Goal: Task Accomplishment & Management: Use online tool/utility

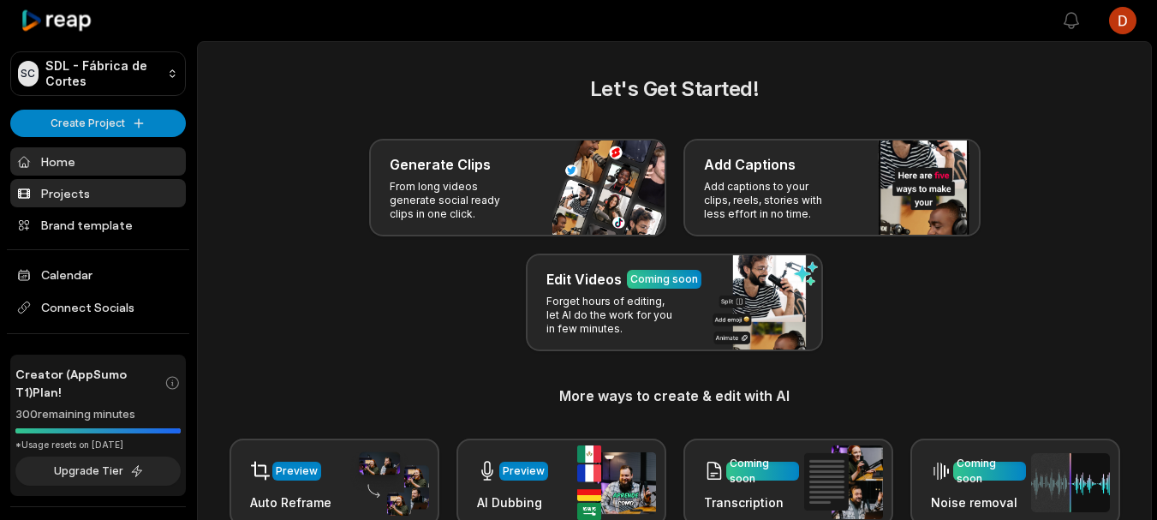
click at [101, 197] on link "Projects" at bounding box center [98, 193] width 176 height 28
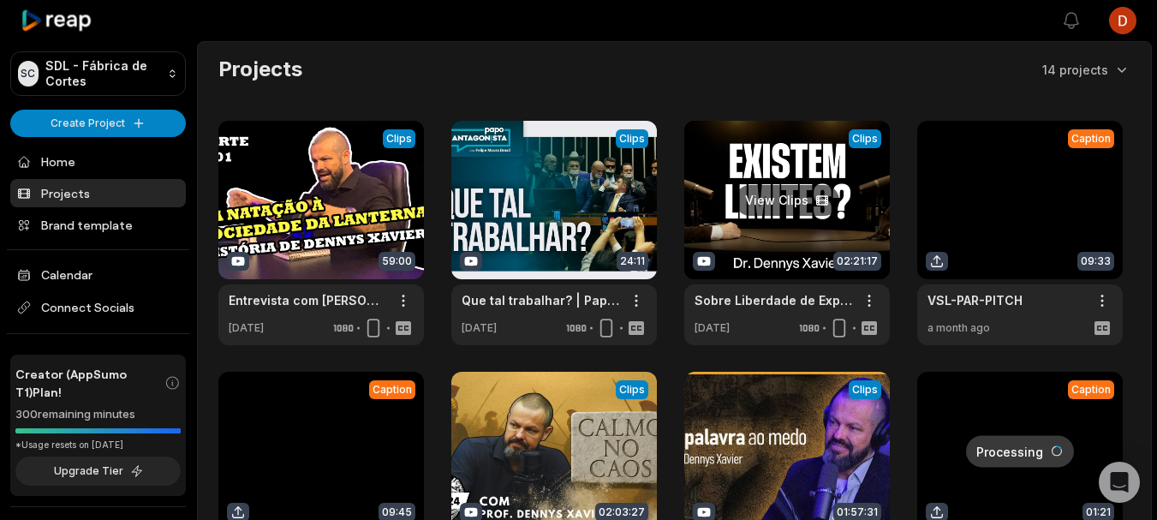
click at [777, 223] on link at bounding box center [787, 233] width 206 height 224
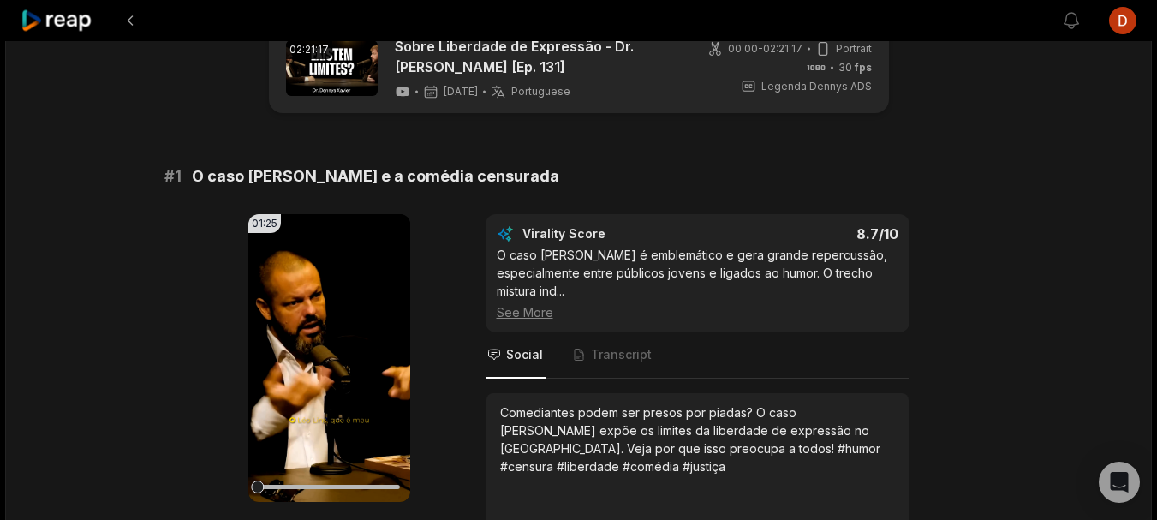
scroll to position [86, 0]
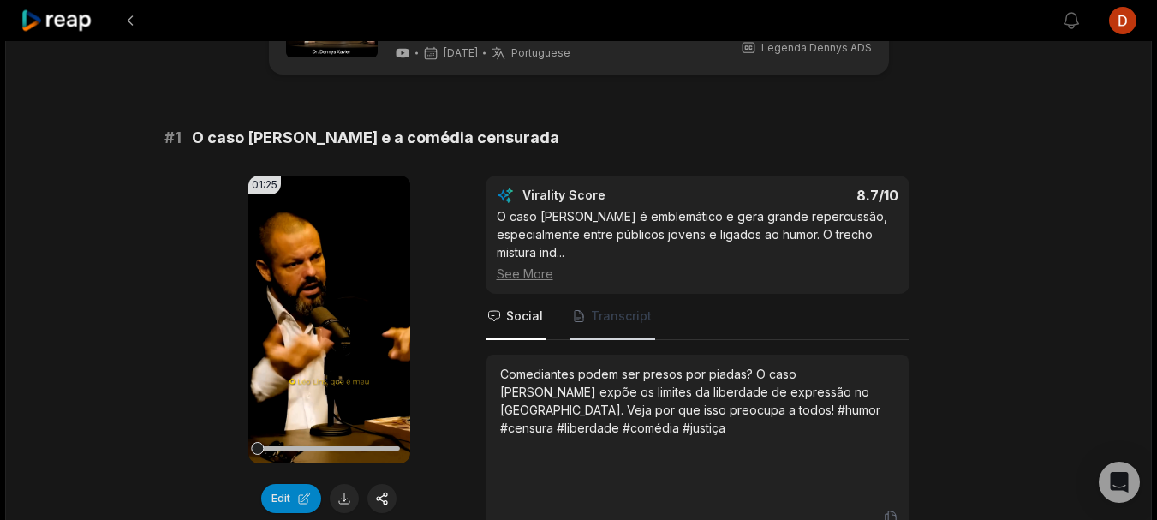
click at [639, 320] on span "Transcript" at bounding box center [621, 316] width 61 height 17
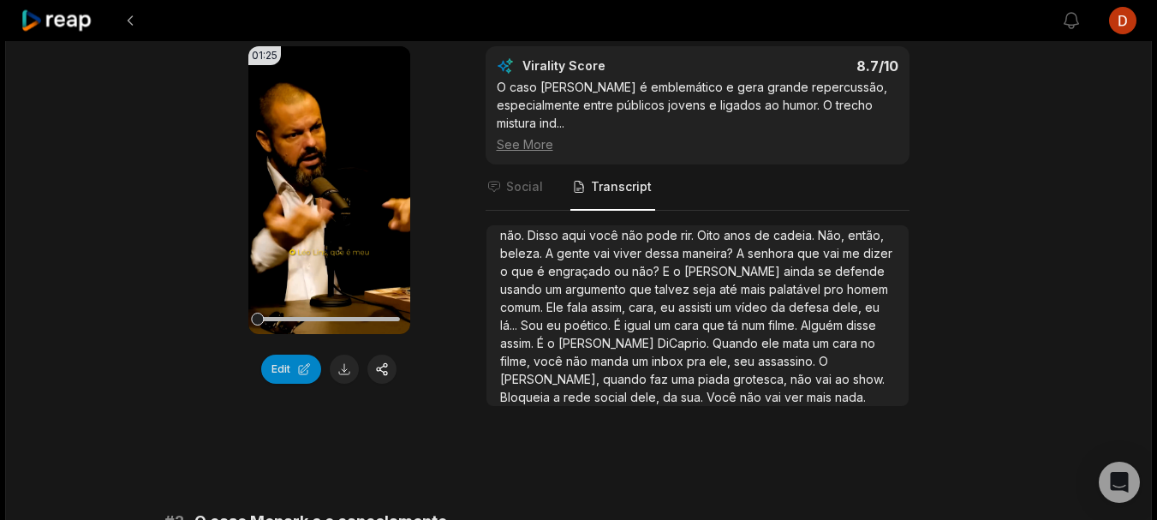
scroll to position [257, 0]
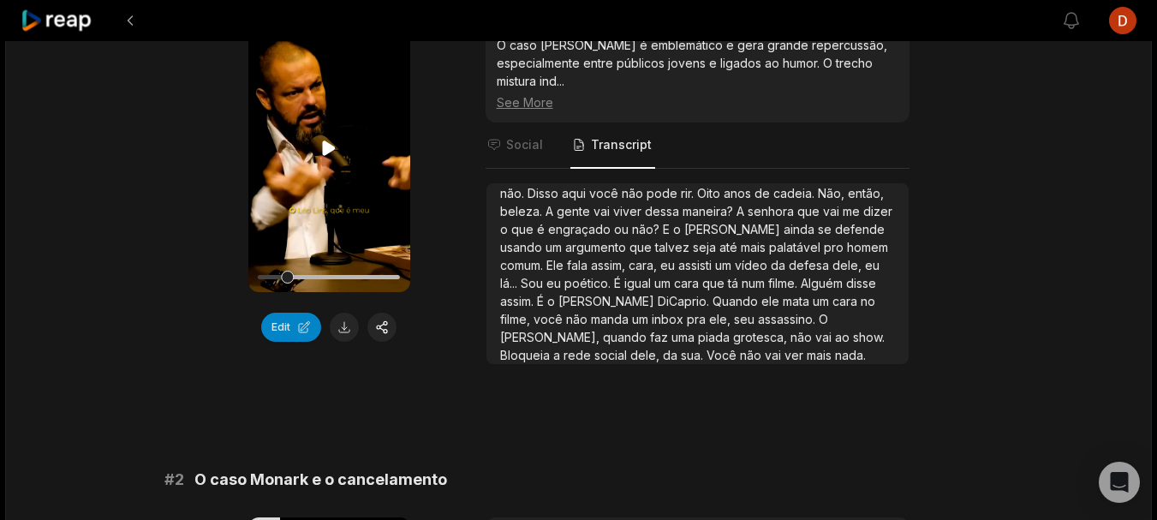
drag, startPoint x: 260, startPoint y: 280, endPoint x: 317, endPoint y: 275, distance: 57.6
click at [317, 275] on div at bounding box center [329, 277] width 142 height 4
click at [320, 277] on div at bounding box center [329, 277] width 142 height 4
click at [340, 272] on div at bounding box center [329, 277] width 142 height 30
click at [358, 275] on div at bounding box center [329, 277] width 142 height 4
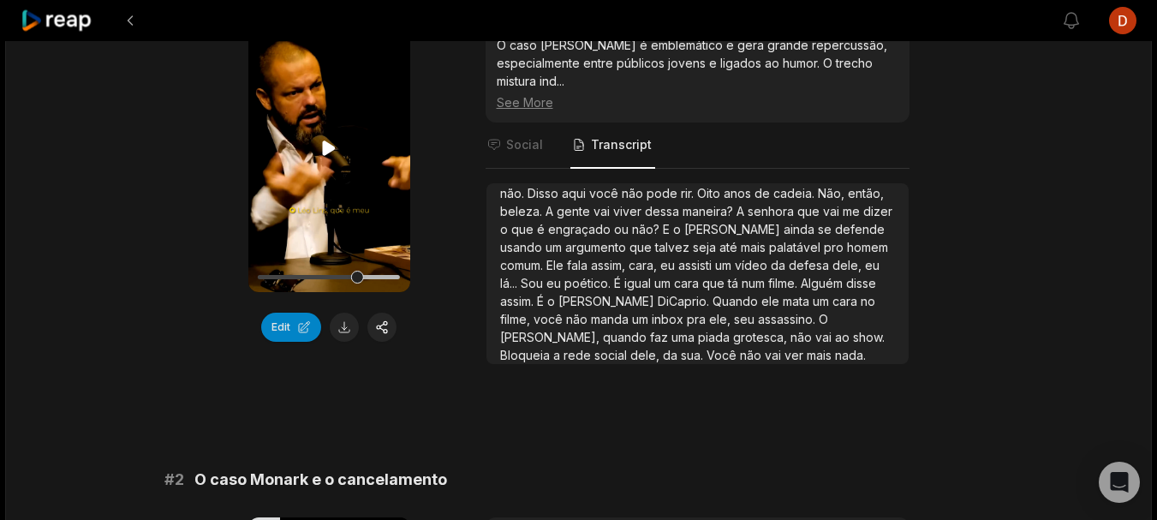
click at [373, 277] on div at bounding box center [329, 277] width 142 height 4
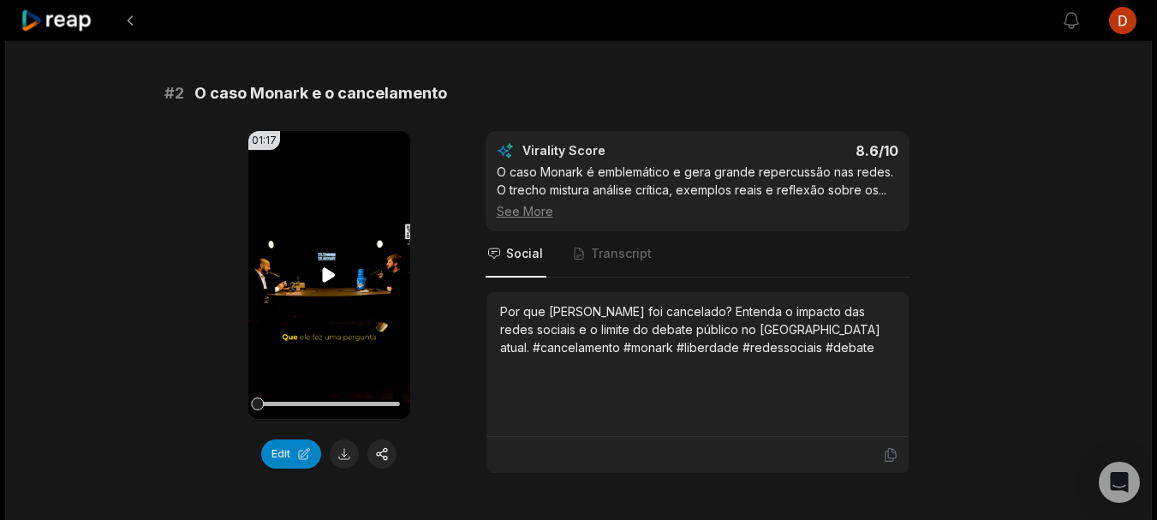
scroll to position [685, 0]
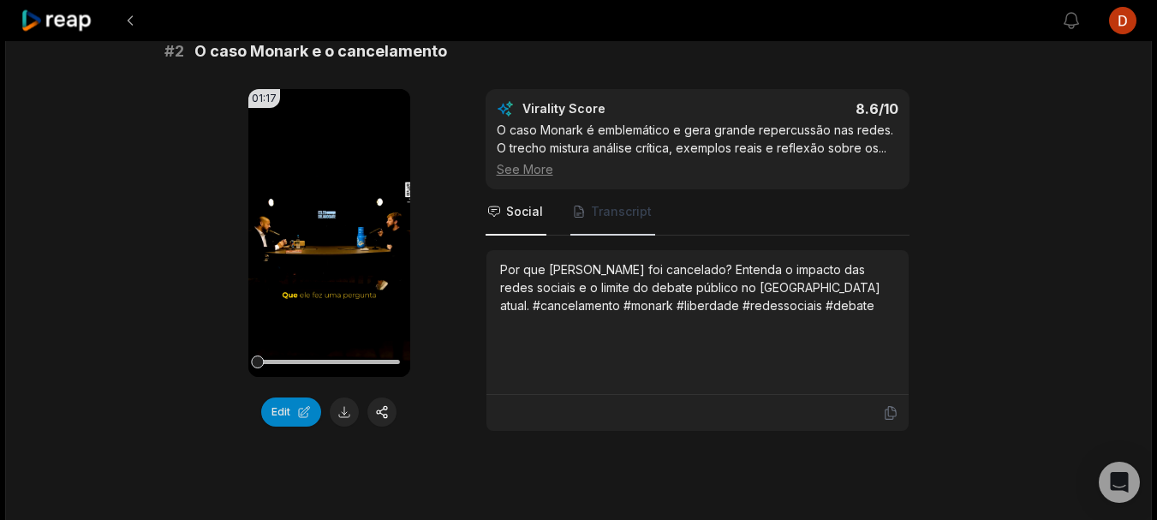
click at [615, 207] on span "Transcript" at bounding box center [621, 211] width 61 height 17
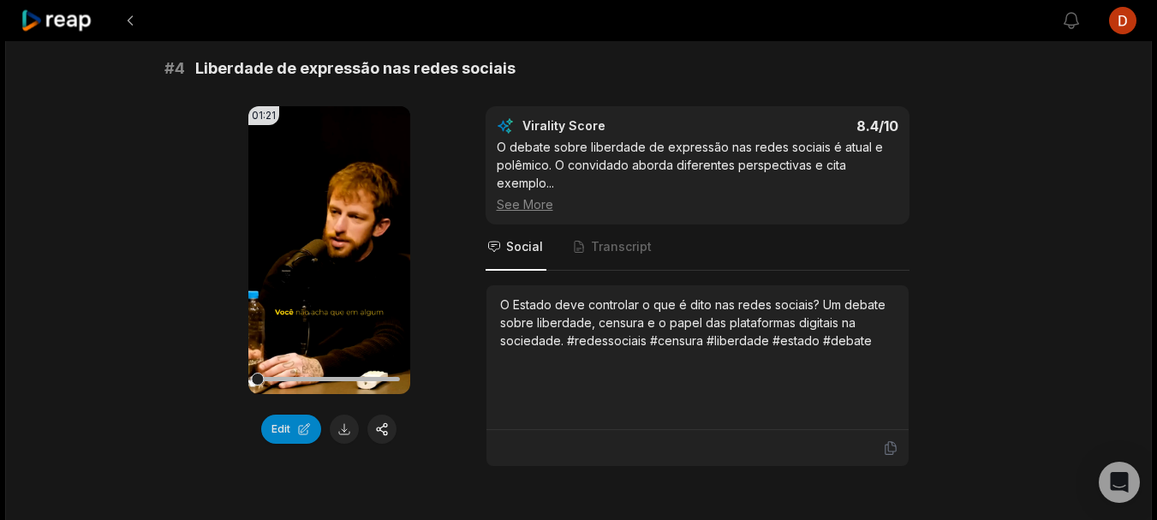
scroll to position [1713, 0]
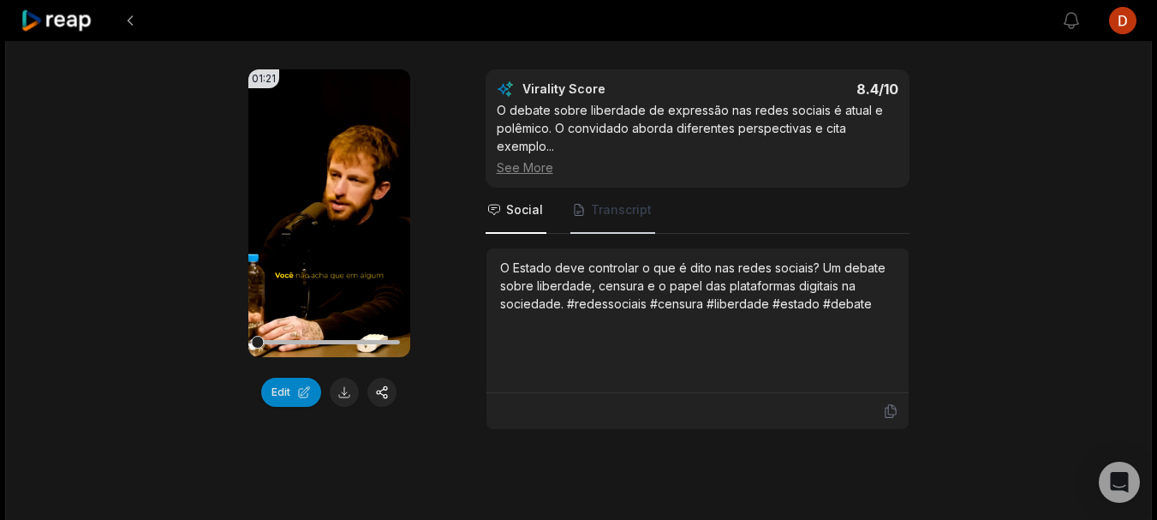
click at [634, 199] on span "Transcript" at bounding box center [612, 211] width 85 height 46
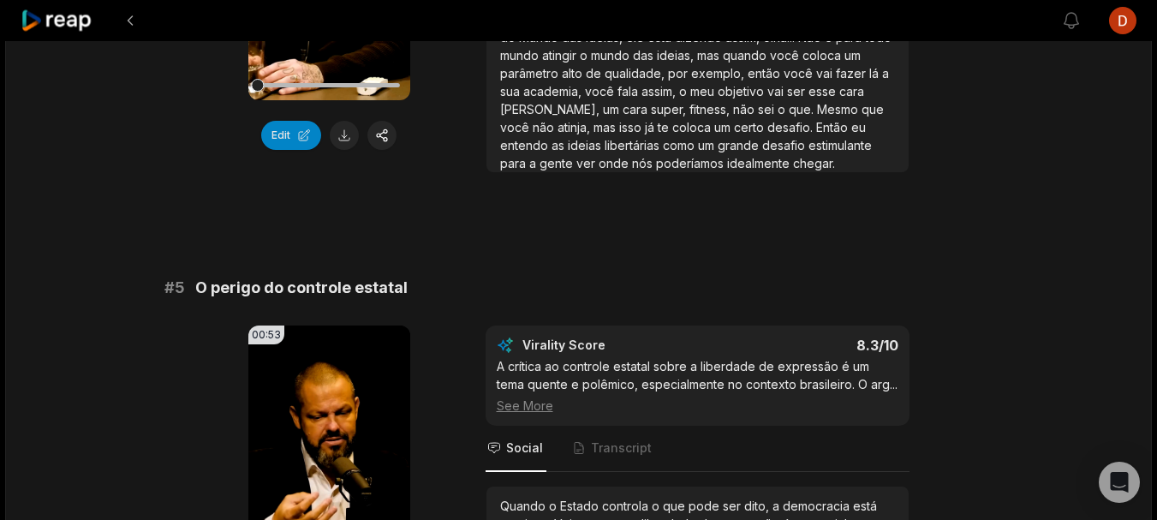
scroll to position [2056, 0]
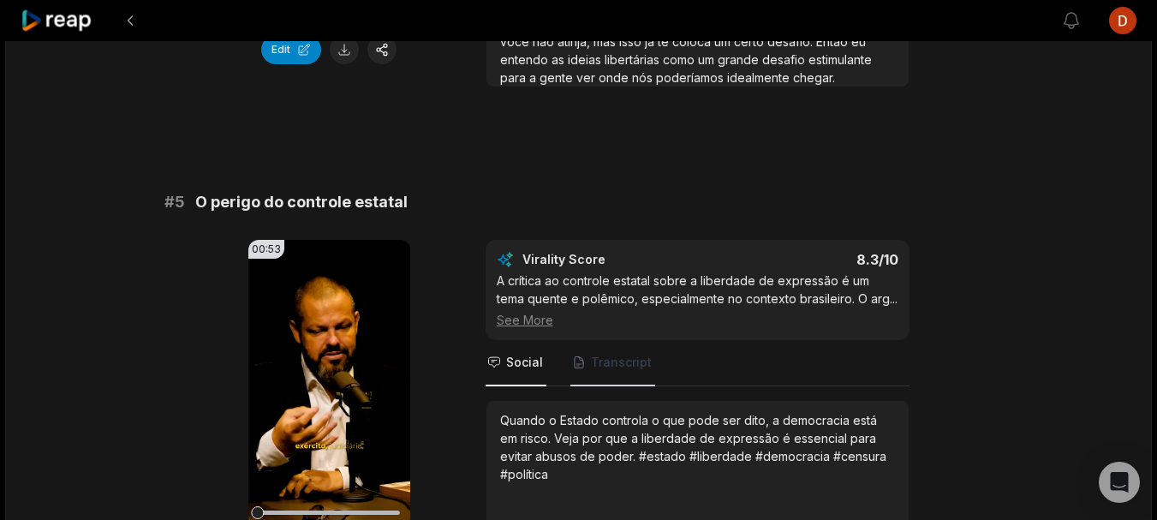
click at [591, 360] on span "Transcript" at bounding box center [621, 362] width 61 height 17
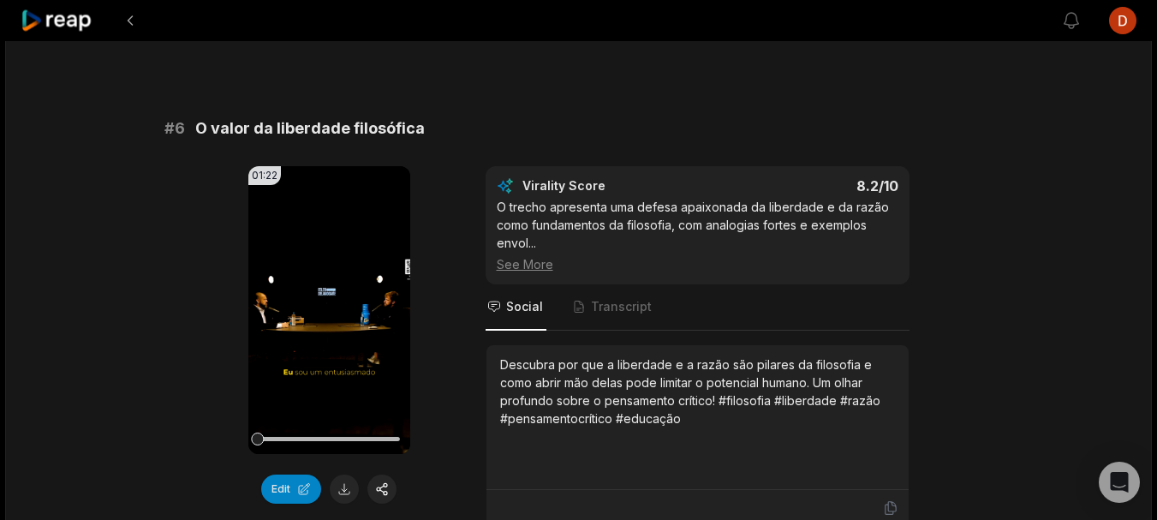
scroll to position [2655, 0]
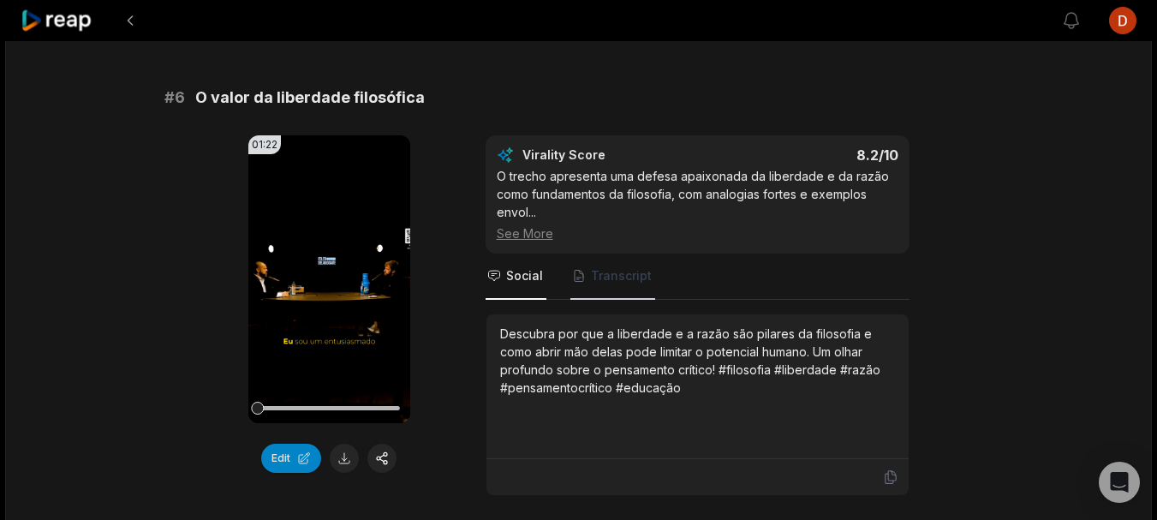
click at [623, 267] on span "Transcript" at bounding box center [621, 275] width 61 height 17
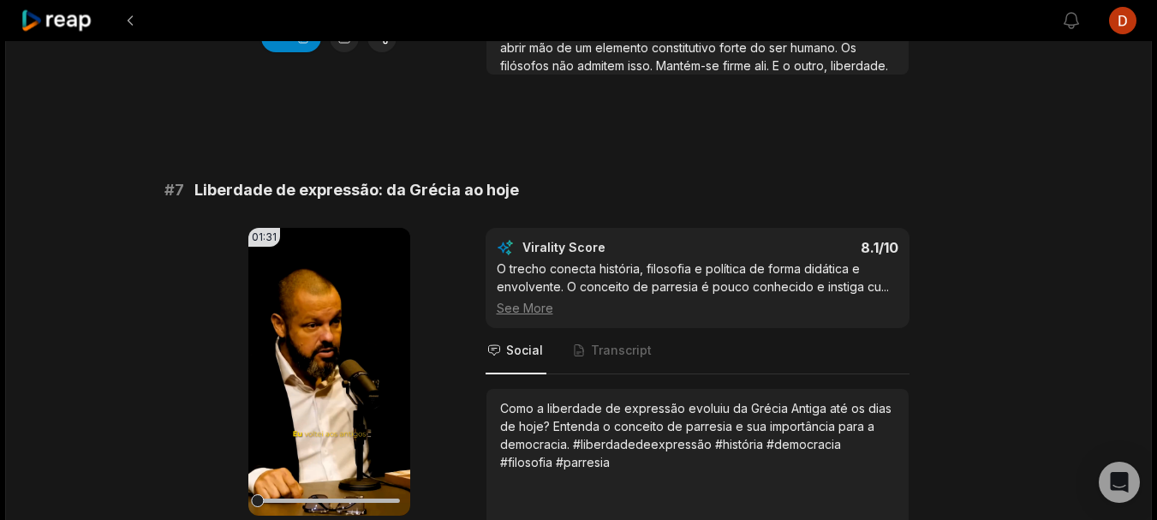
scroll to position [3084, 0]
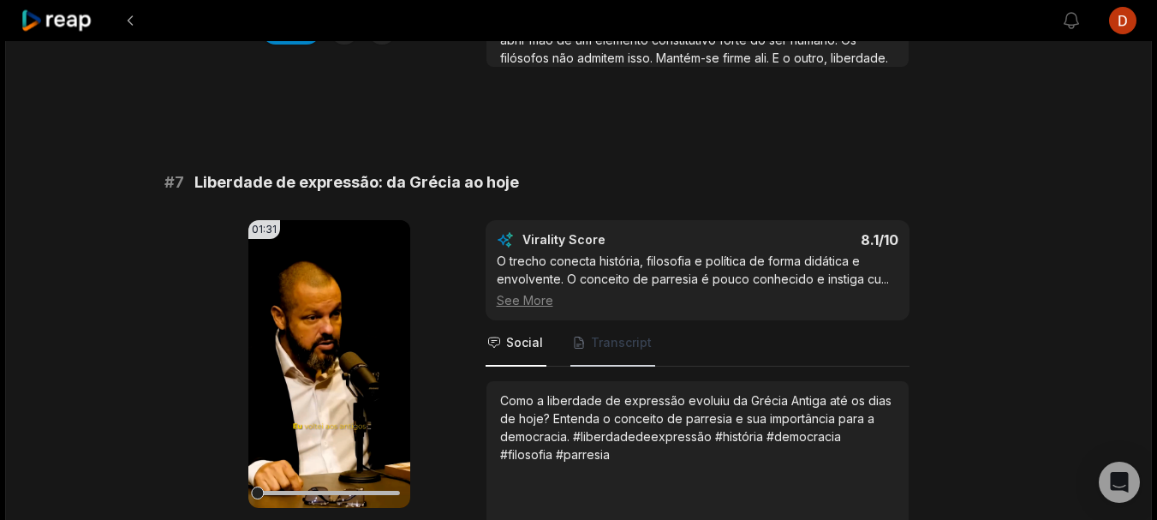
click at [611, 335] on span "Transcript" at bounding box center [621, 342] width 61 height 17
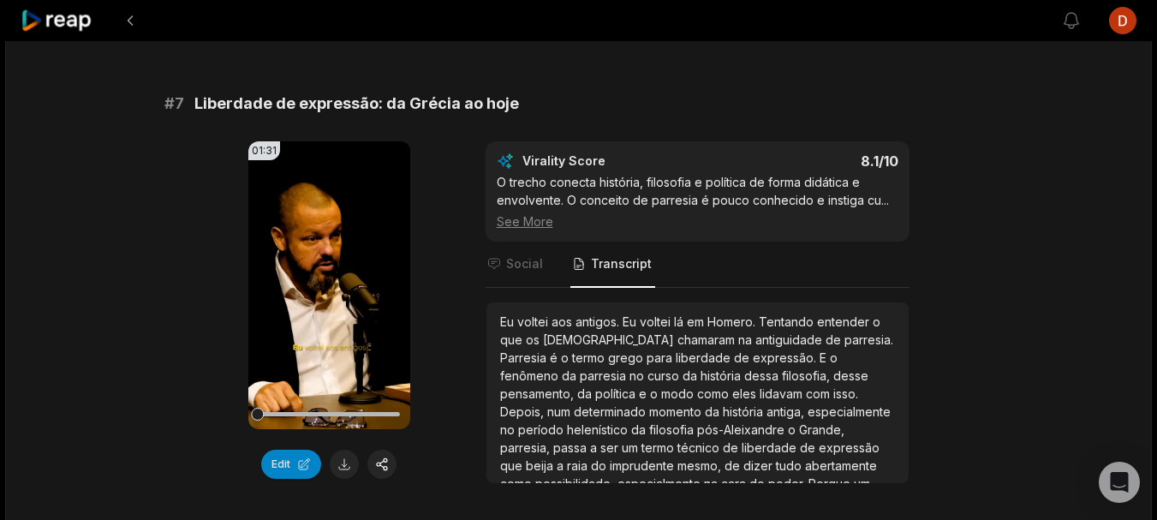
scroll to position [3255, 0]
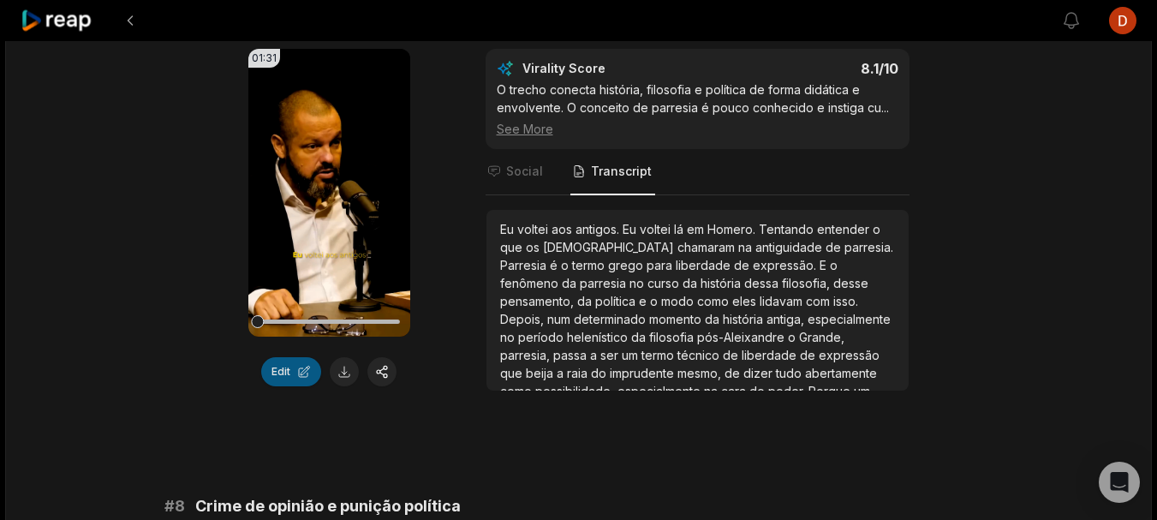
click at [283, 370] on button "Edit" at bounding box center [291, 371] width 60 height 29
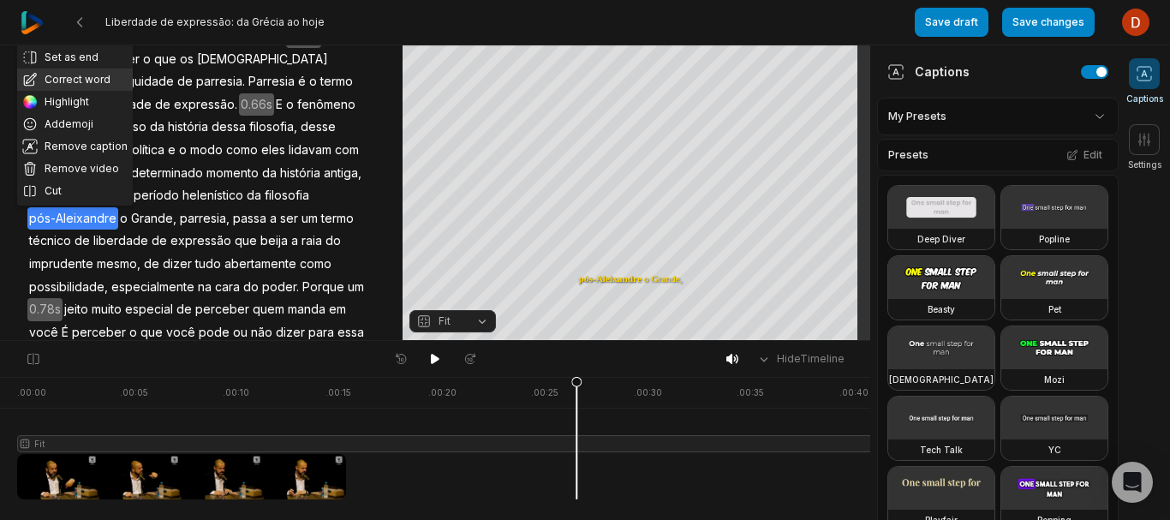
click at [86, 78] on button "Correct word" at bounding box center [75, 80] width 116 height 22
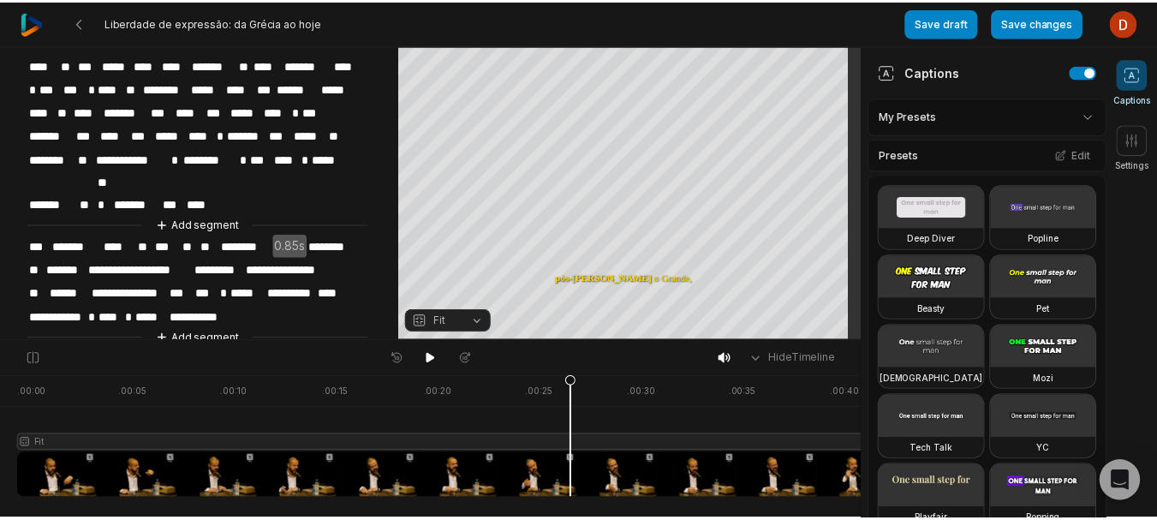
scroll to position [370, 0]
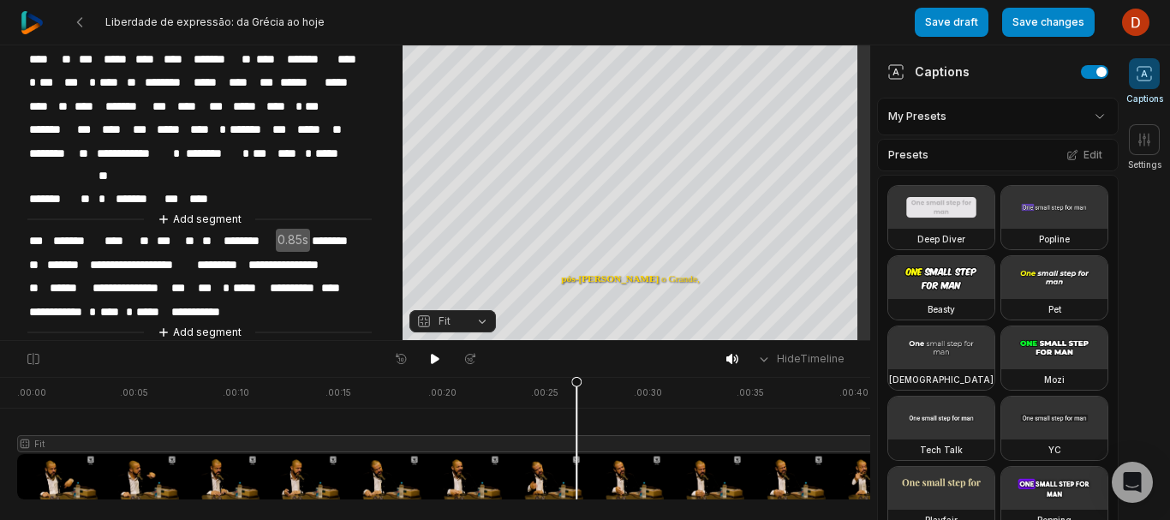
click at [1048, 23] on button "Save changes" at bounding box center [1048, 22] width 93 height 29
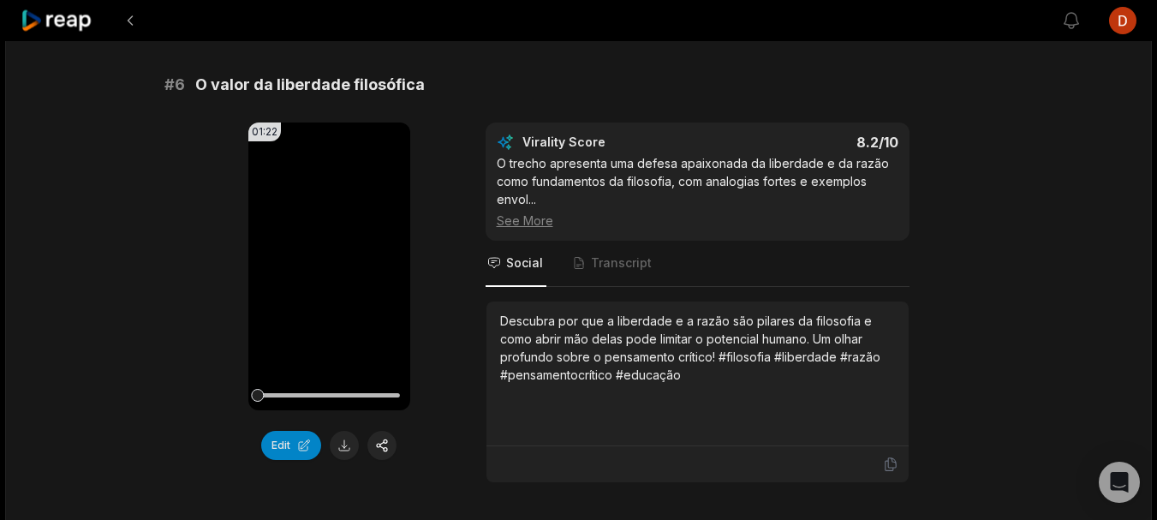
scroll to position [2827, 0]
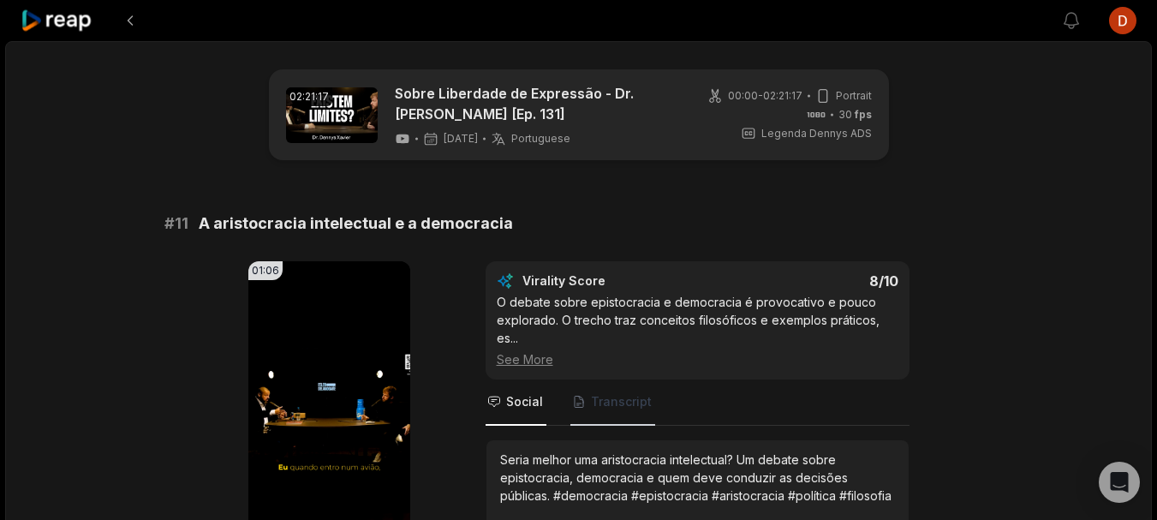
click at [608, 393] on span "Transcript" at bounding box center [621, 401] width 61 height 17
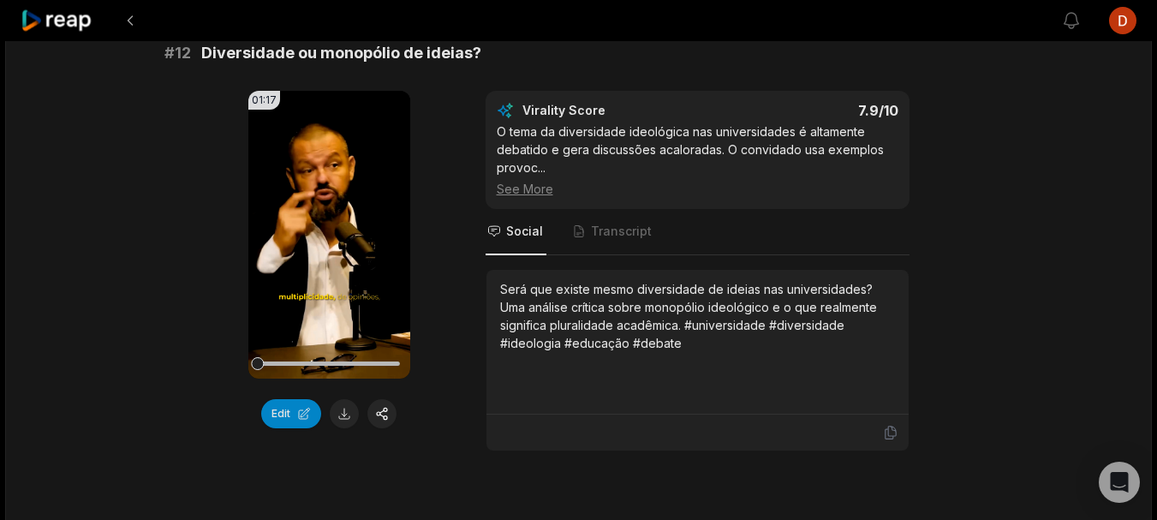
scroll to position [685, 0]
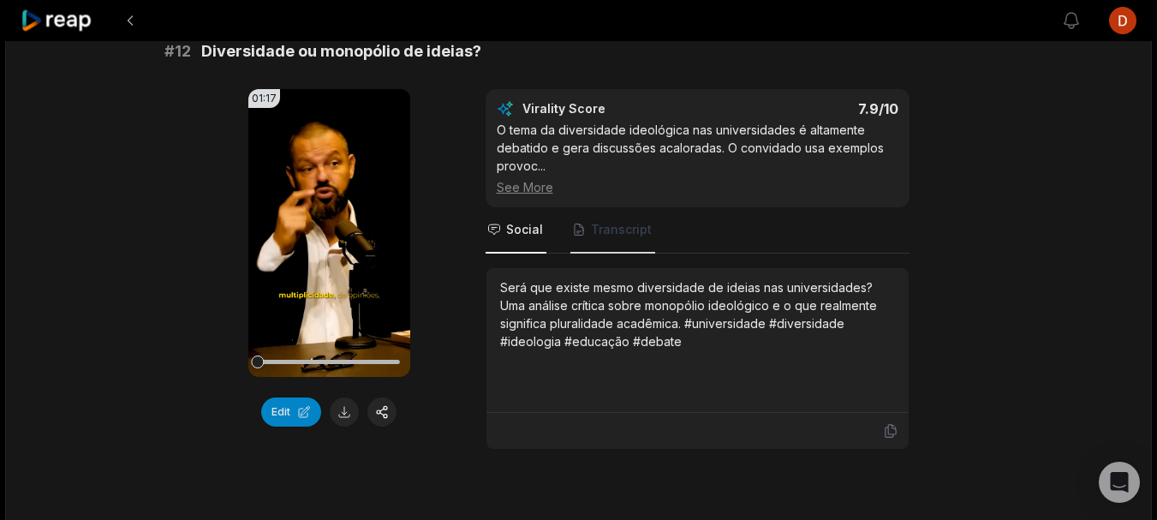
click at [627, 223] on span "Transcript" at bounding box center [621, 229] width 61 height 17
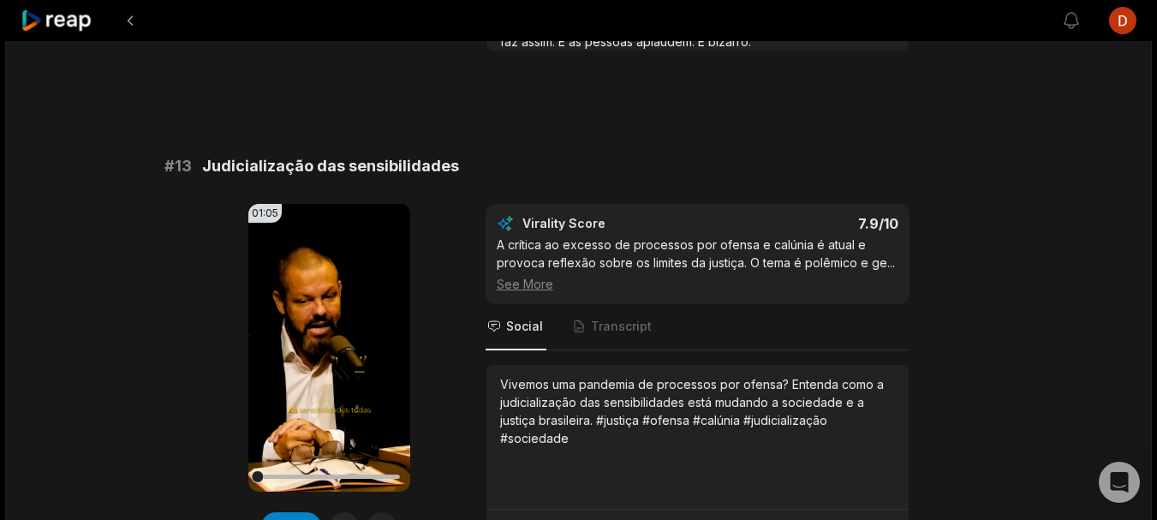
scroll to position [1114, 0]
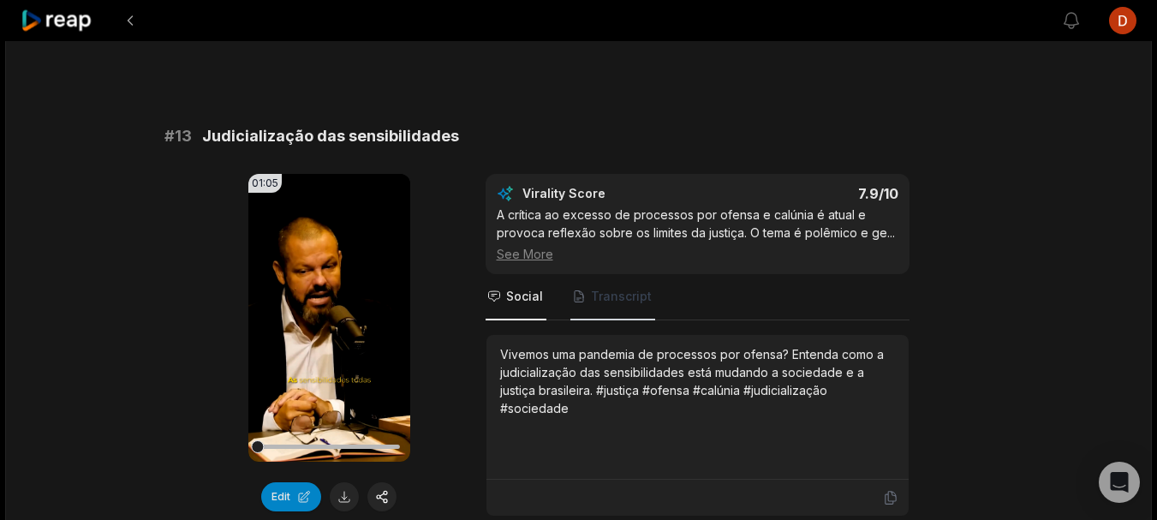
click at [606, 285] on span "Transcript" at bounding box center [612, 297] width 85 height 46
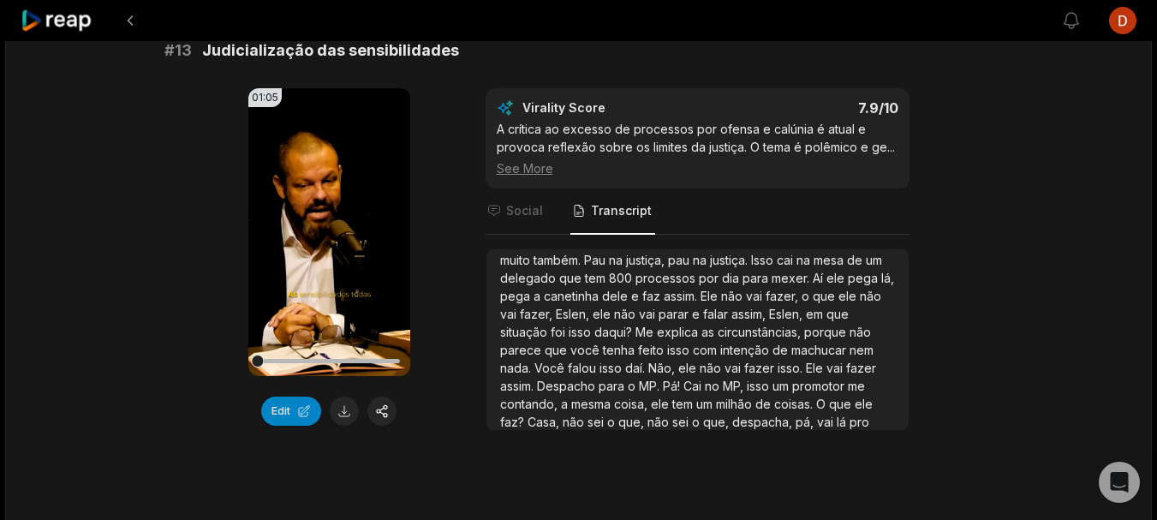
scroll to position [86, 0]
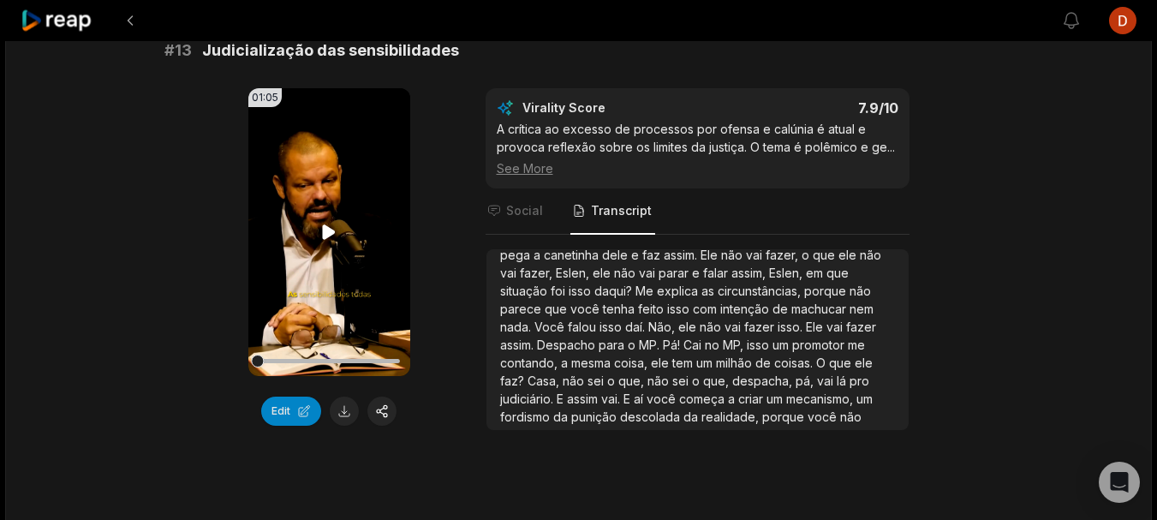
click at [329, 237] on icon at bounding box center [329, 232] width 21 height 21
click at [331, 229] on icon at bounding box center [329, 232] width 21 height 21
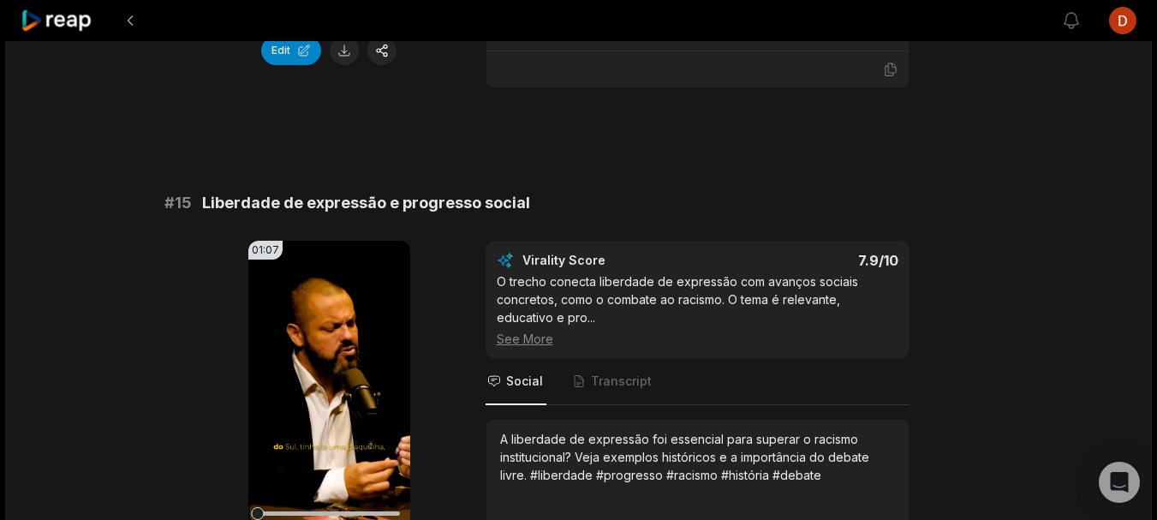
scroll to position [2141, 0]
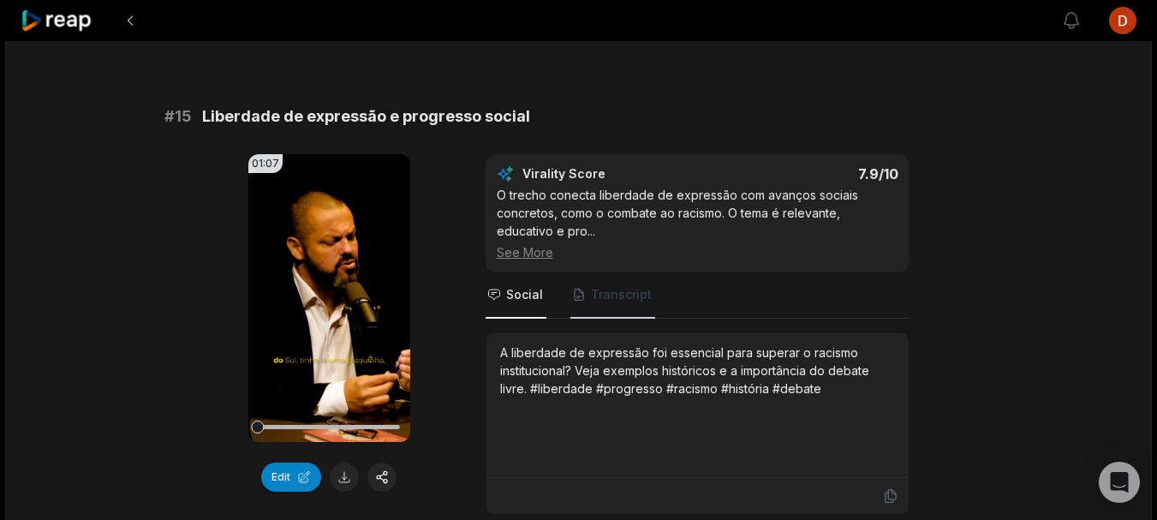
click at [636, 301] on span "Transcript" at bounding box center [621, 294] width 61 height 17
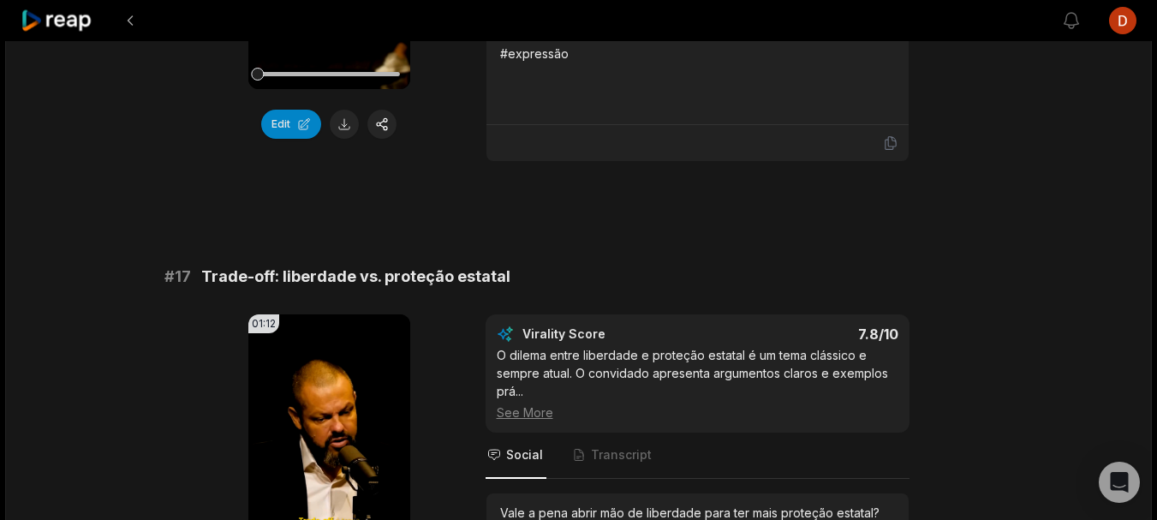
scroll to position [3084, 0]
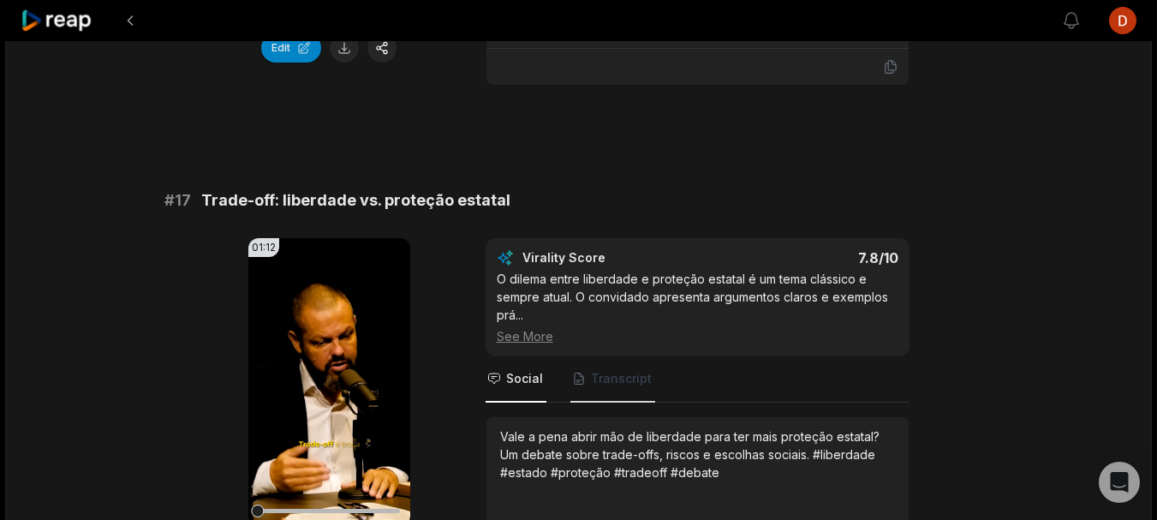
click at [618, 371] on span "Transcript" at bounding box center [621, 378] width 61 height 17
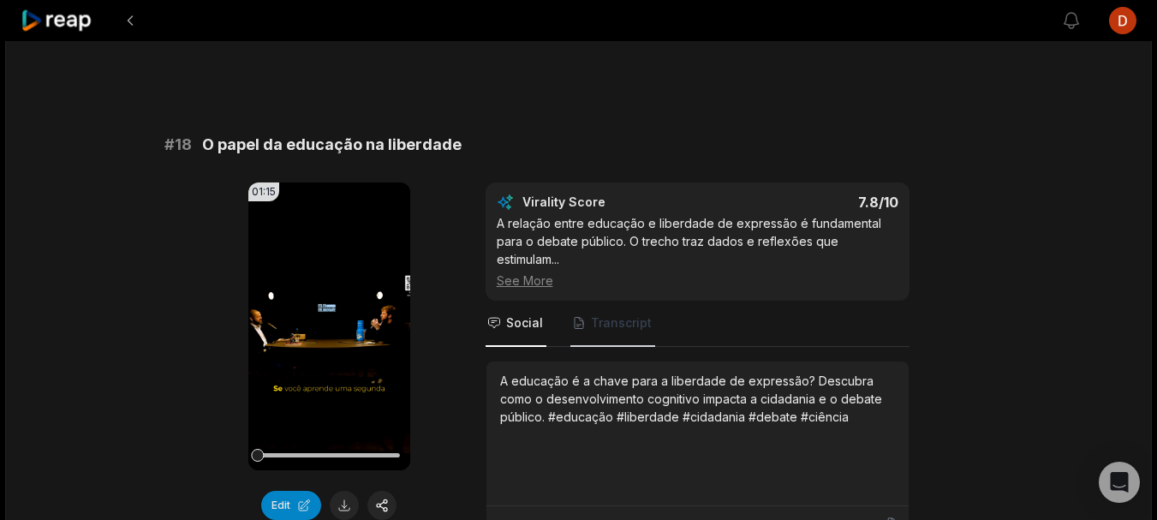
scroll to position [3683, 0]
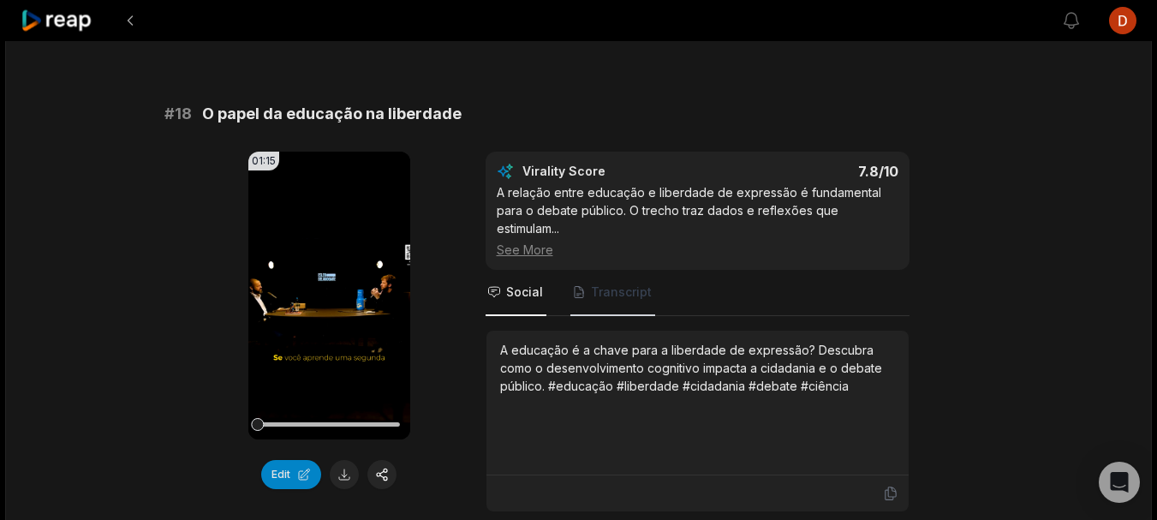
click at [635, 292] on span "Transcript" at bounding box center [621, 292] width 61 height 17
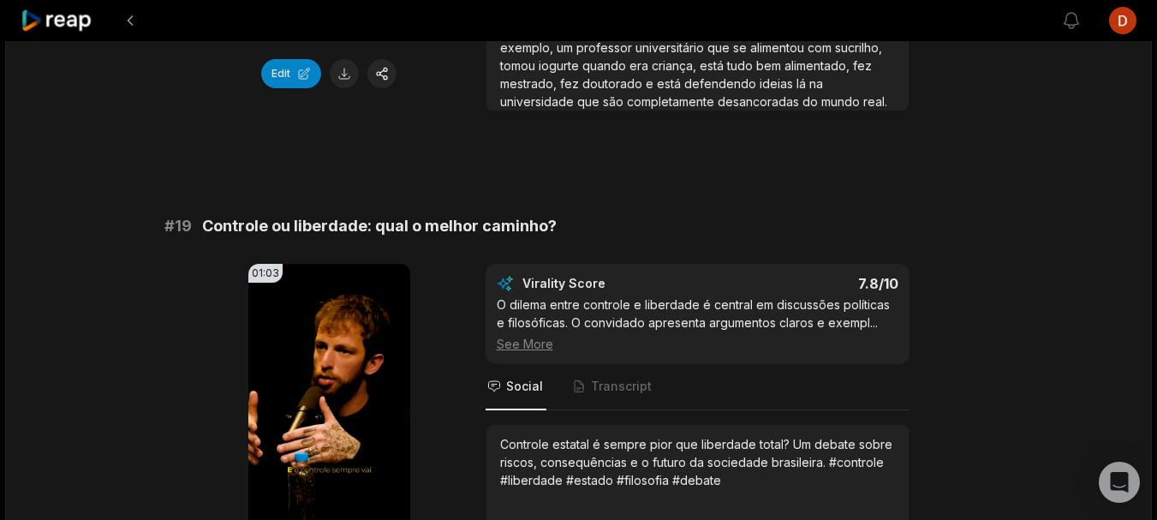
scroll to position [4112, 0]
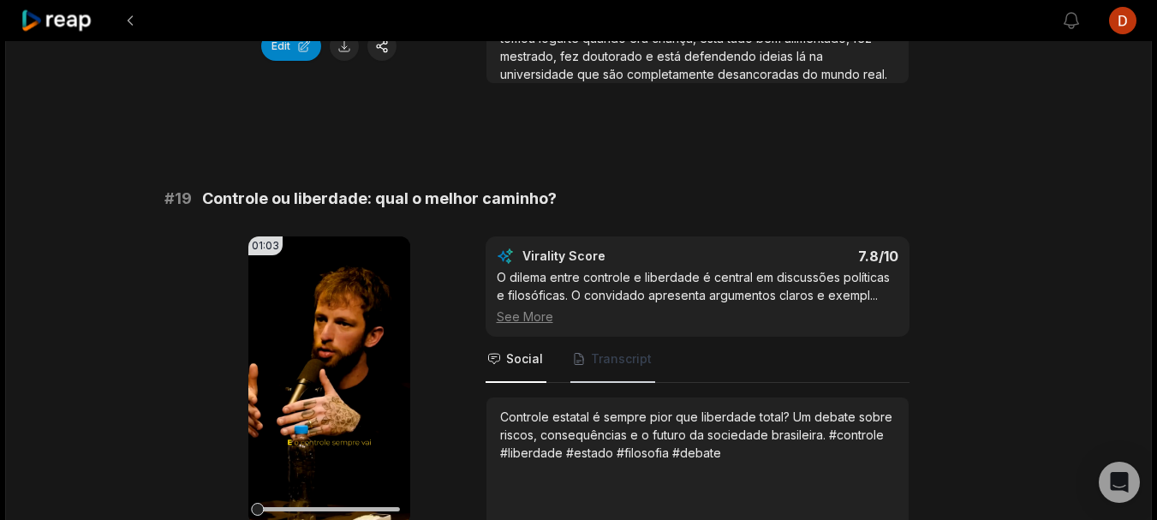
click at [638, 365] on span "Transcript" at bounding box center [621, 358] width 61 height 17
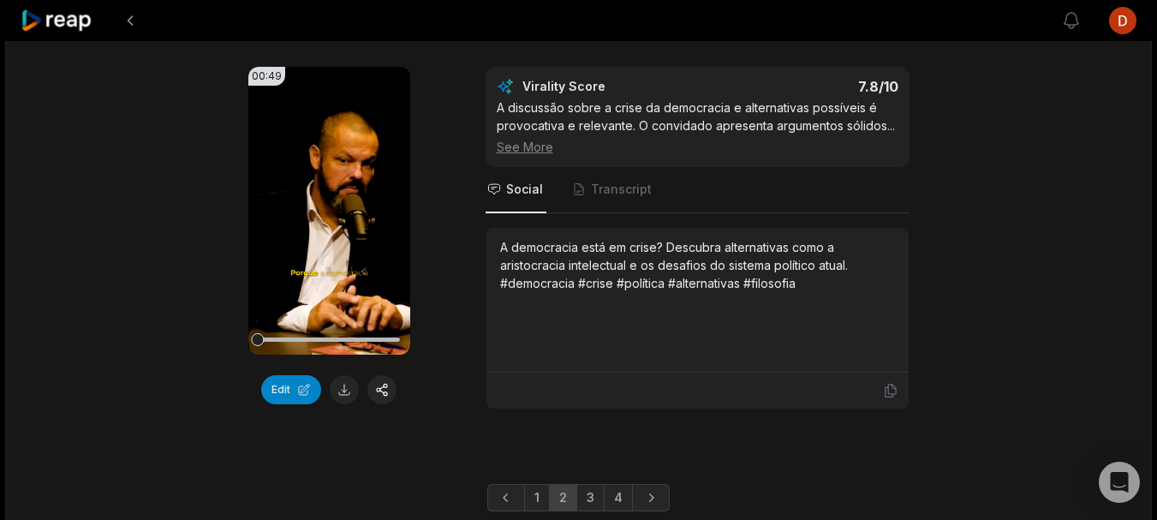
scroll to position [4797, 0]
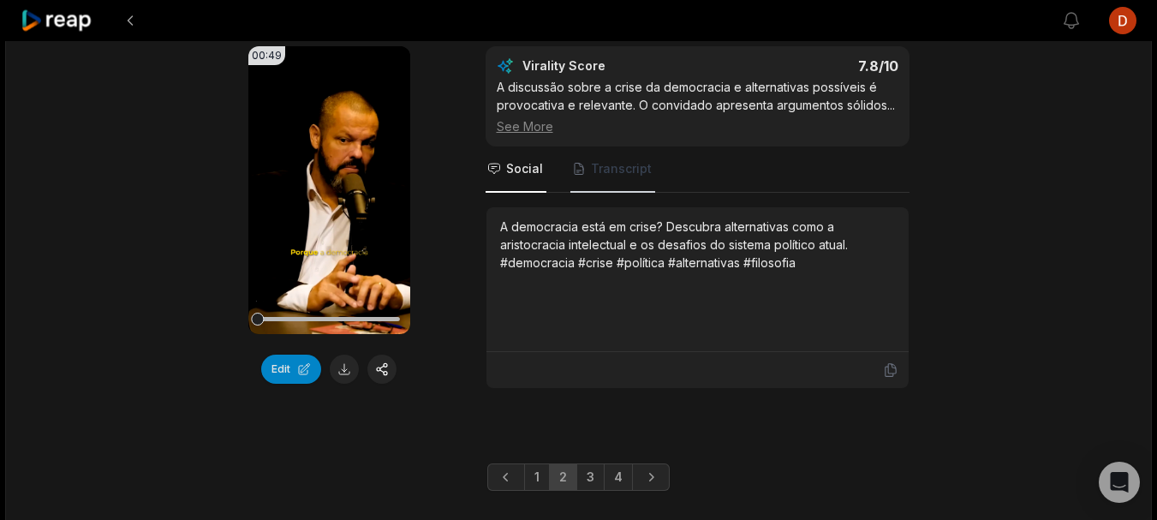
click at [626, 163] on span "Transcript" at bounding box center [621, 168] width 61 height 17
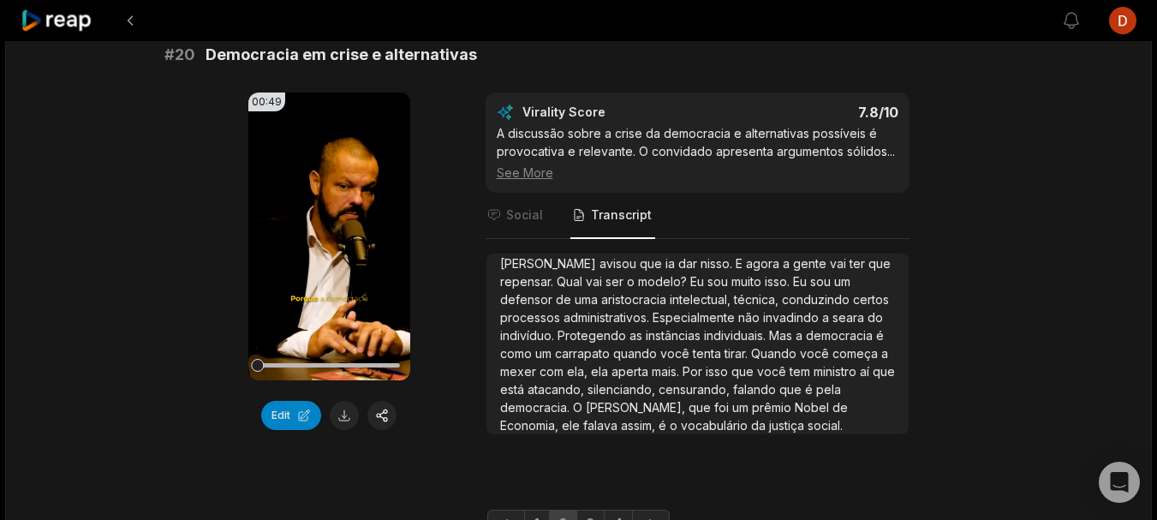
scroll to position [4836, 0]
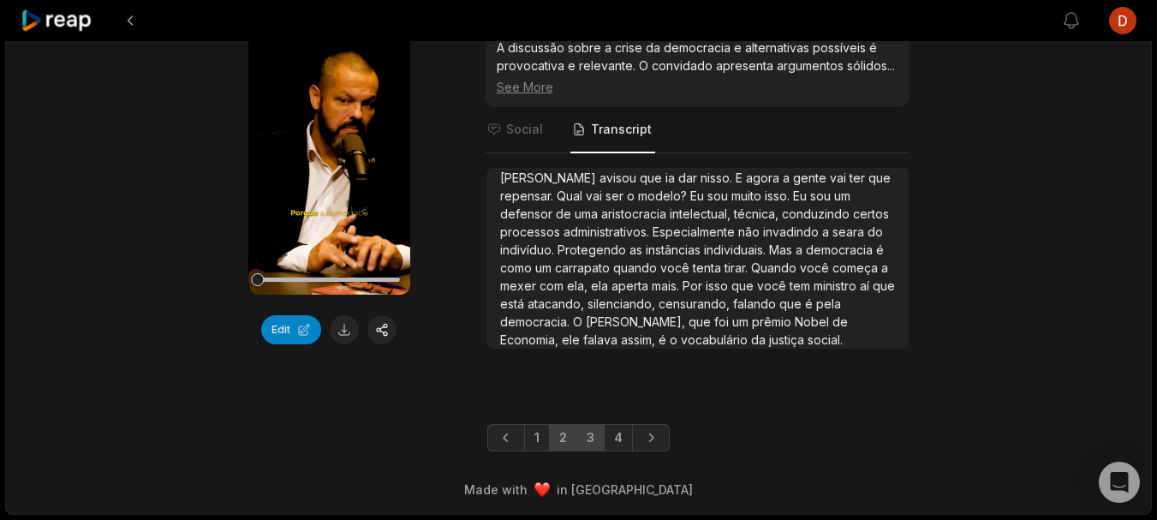
click at [590, 444] on link "3" at bounding box center [590, 437] width 28 height 27
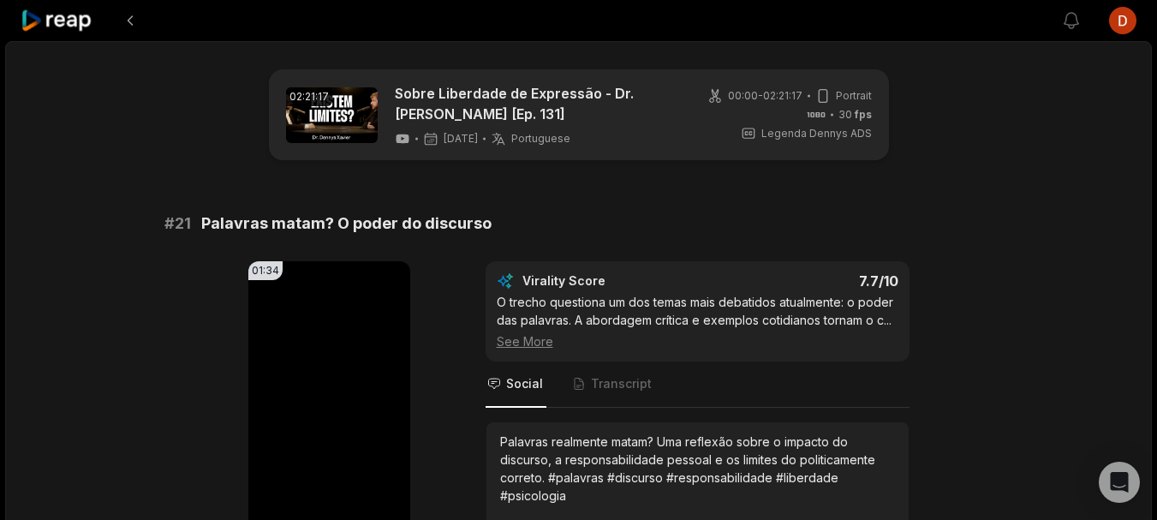
click at [615, 310] on div "O trecho questiona um dos temas mais debatidos atualmente: o poder das palavras…" at bounding box center [698, 321] width 402 height 57
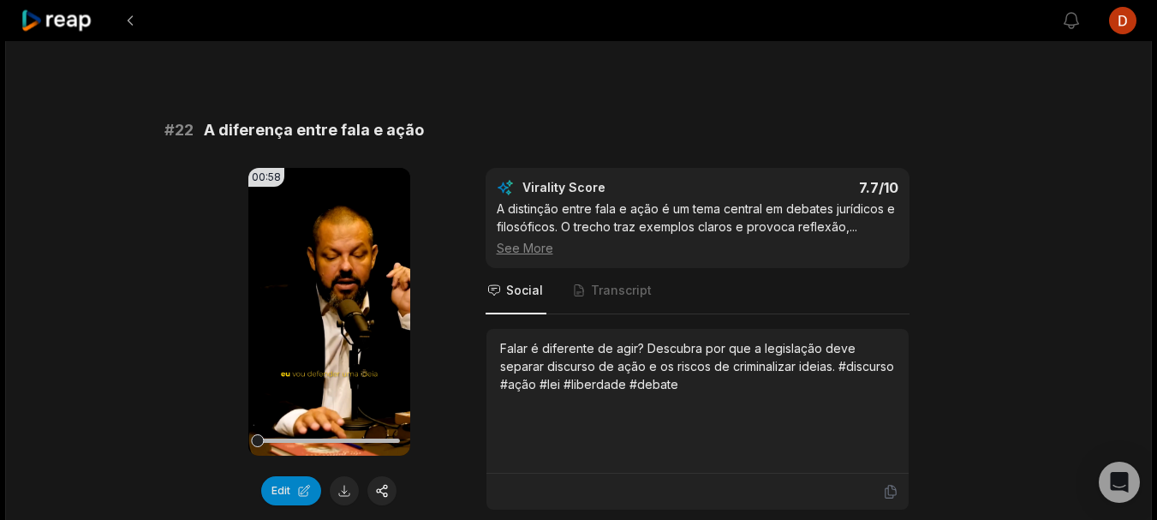
scroll to position [600, 0]
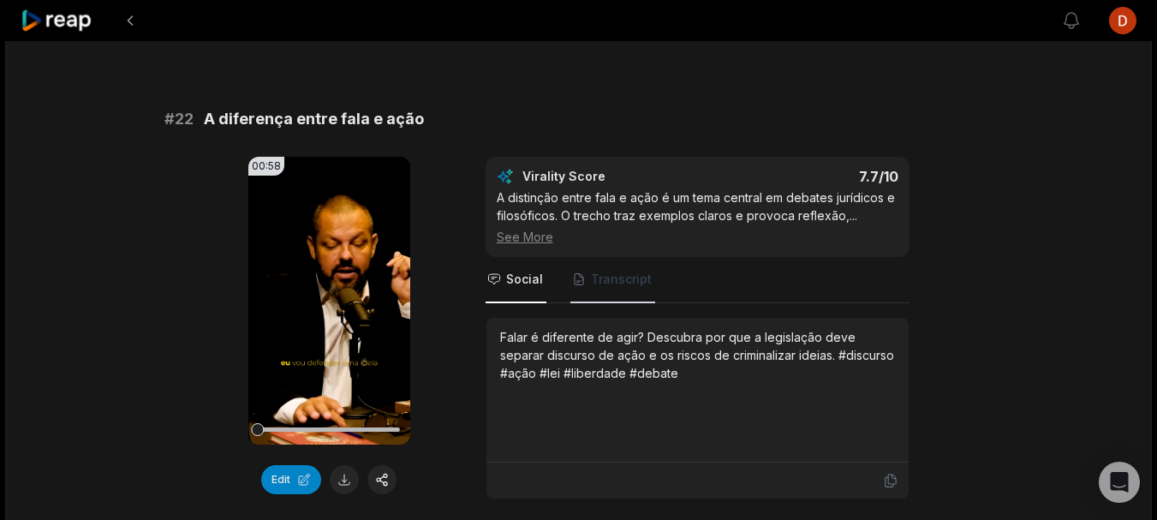
click at [637, 266] on span "Transcript" at bounding box center [612, 280] width 85 height 46
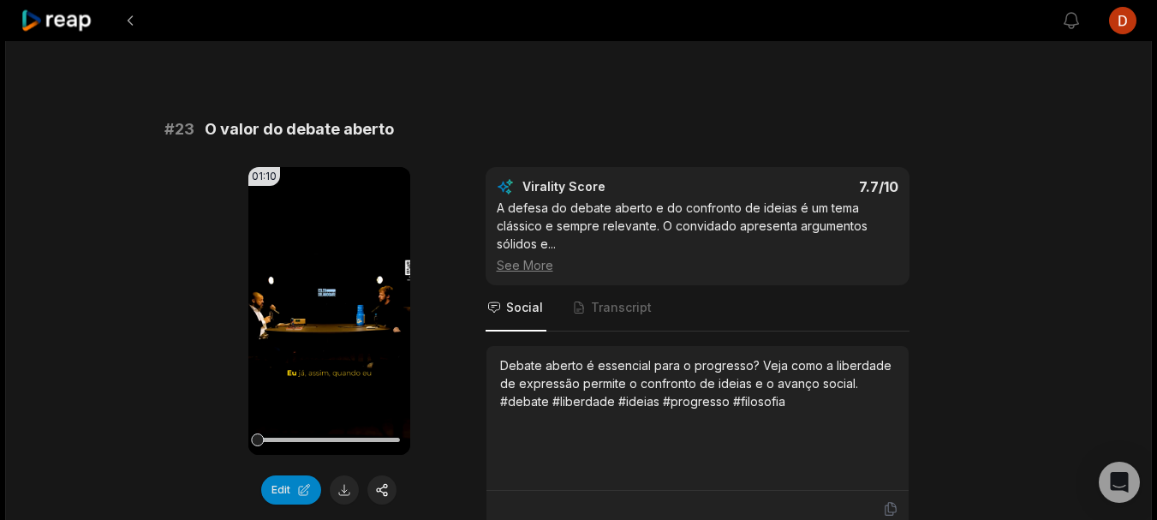
scroll to position [1114, 0]
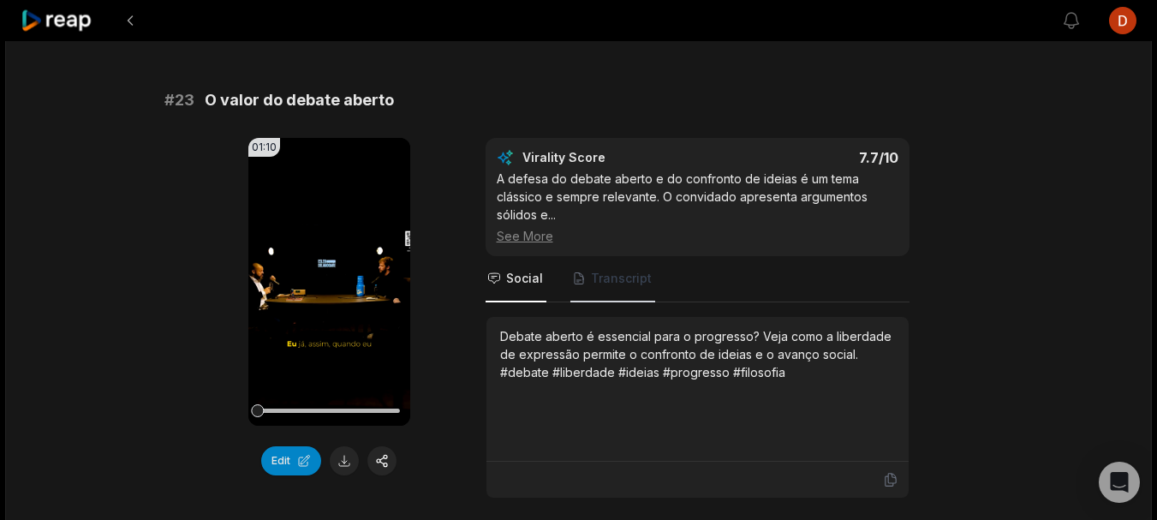
click at [583, 273] on icon "Tabs" at bounding box center [579, 279] width 14 height 14
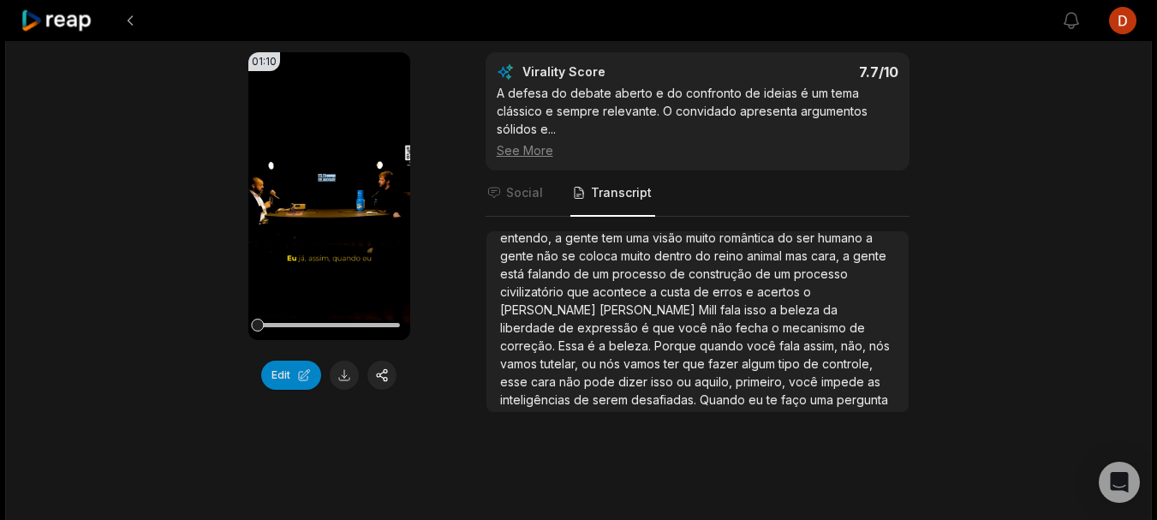
scroll to position [153, 0]
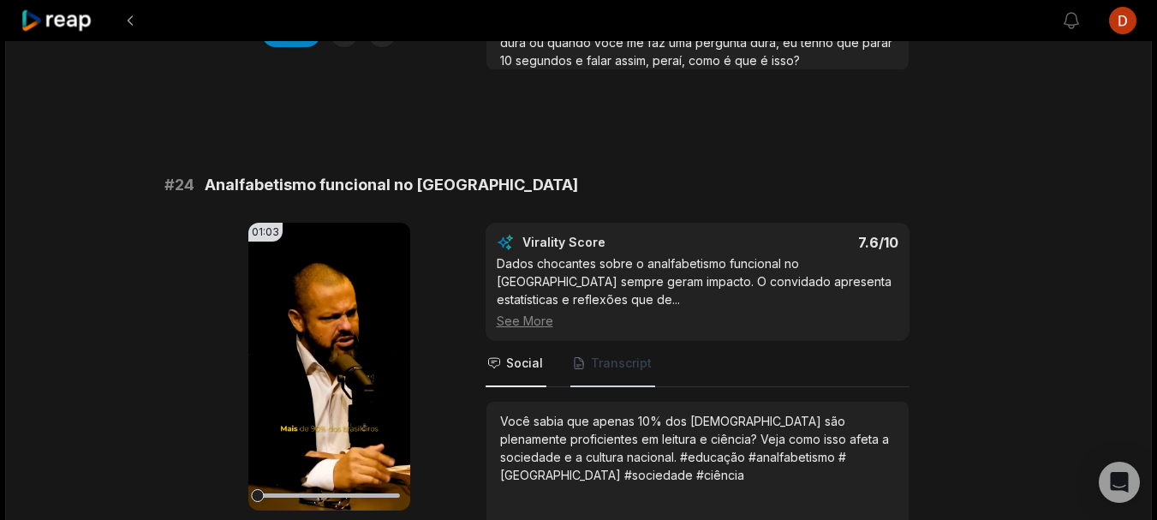
click at [602, 355] on span "Transcript" at bounding box center [621, 363] width 61 height 17
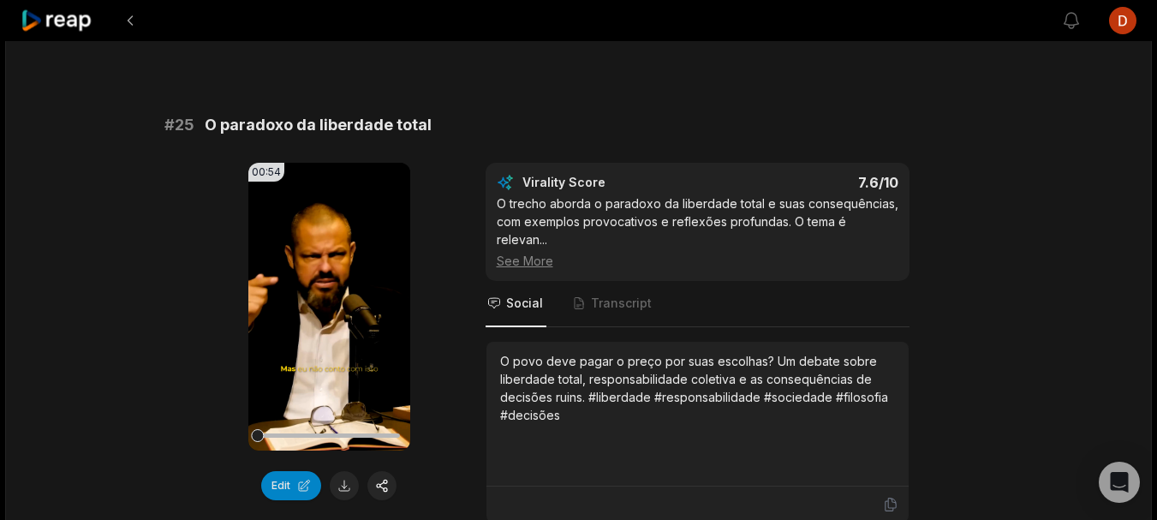
scroll to position [2227, 0]
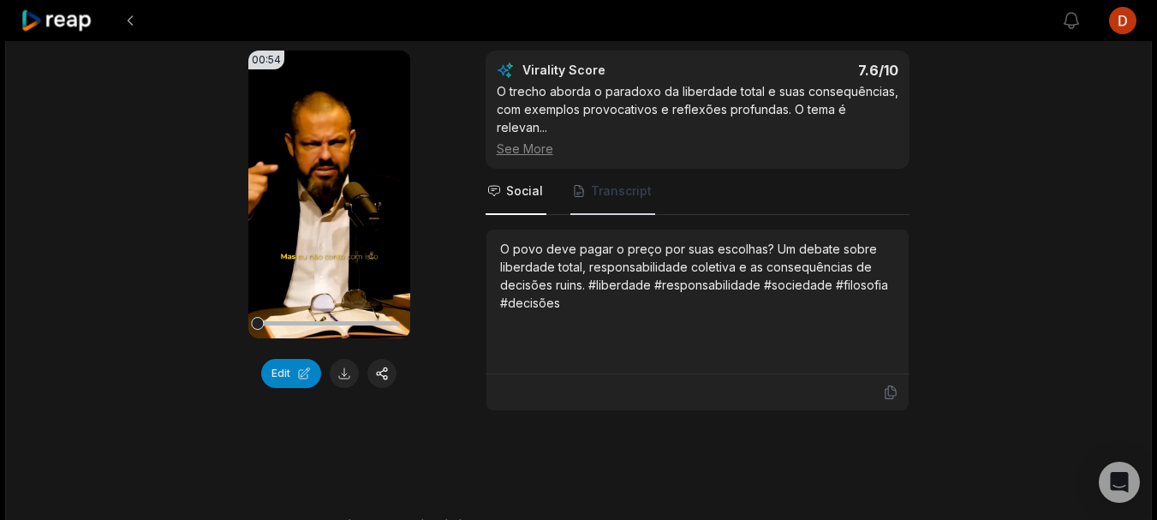
click at [608, 169] on span "Transcript" at bounding box center [612, 192] width 85 height 46
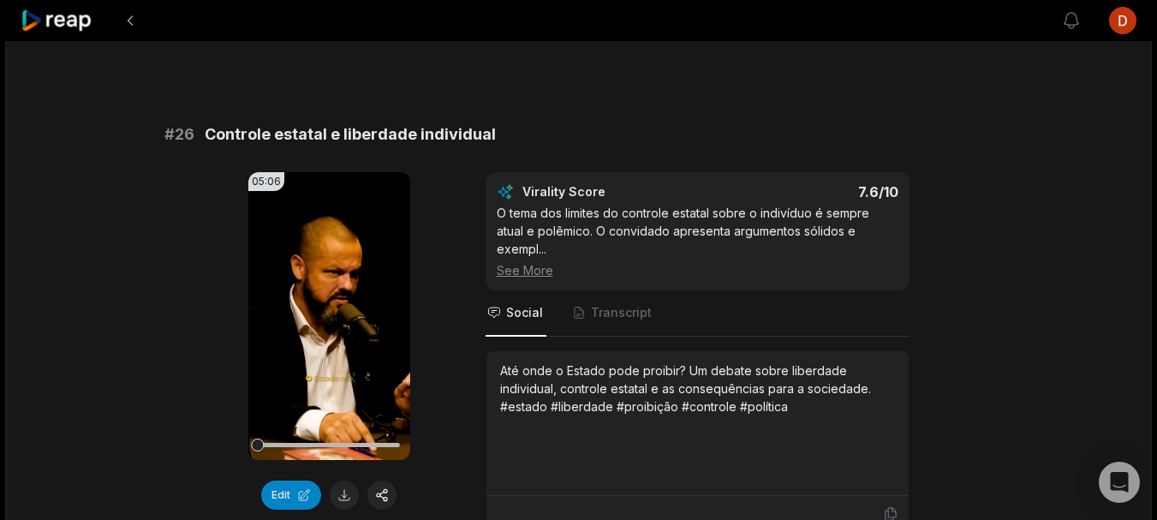
scroll to position [2655, 0]
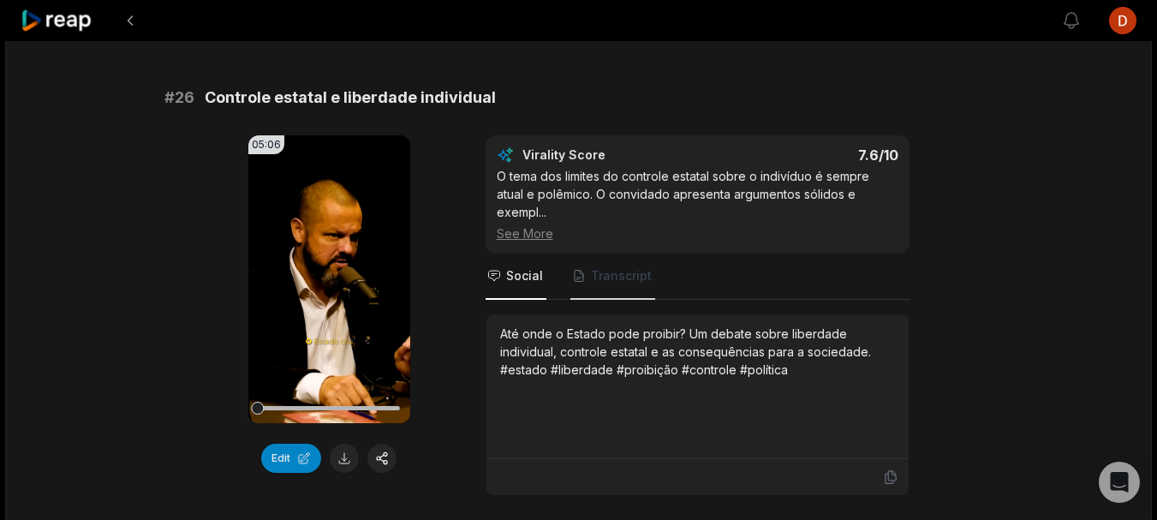
click at [572, 269] on icon "Tabs" at bounding box center [579, 276] width 14 height 14
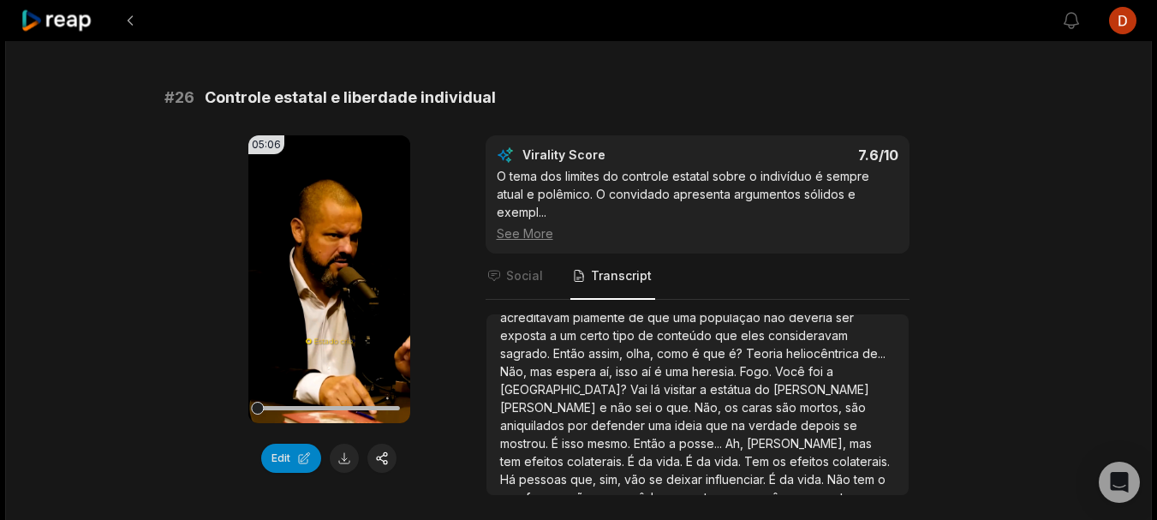
scroll to position [1199, 0]
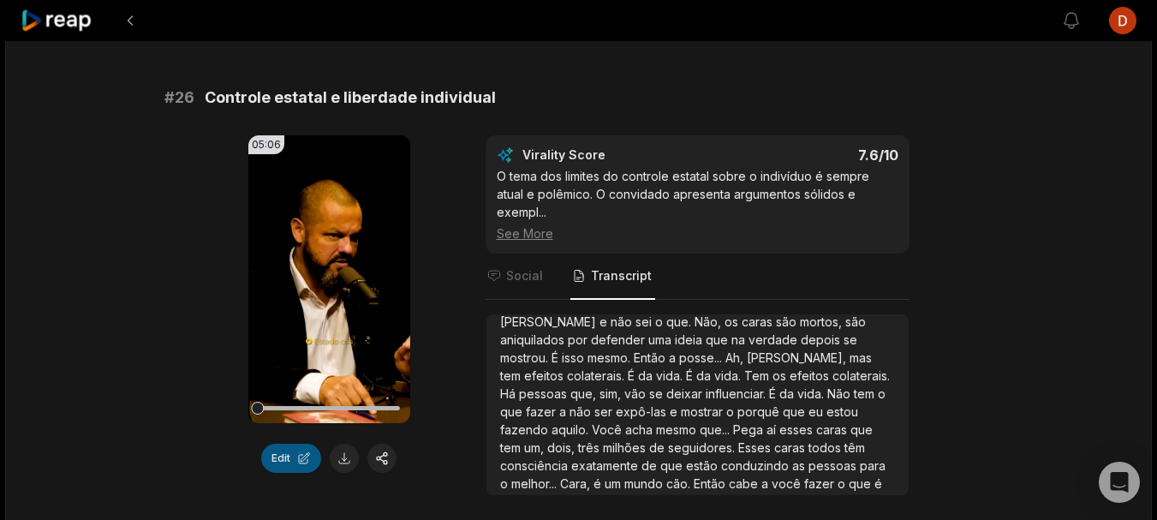
click at [282, 449] on button "Edit" at bounding box center [291, 458] width 60 height 29
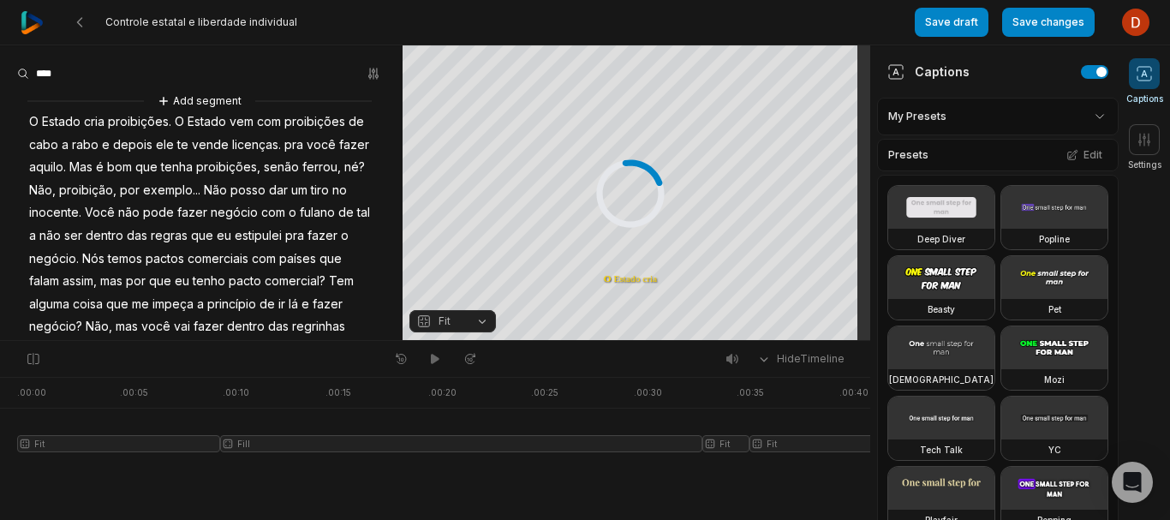
click at [61, 64] on input at bounding box center [81, 74] width 128 height 26
type input "*****"
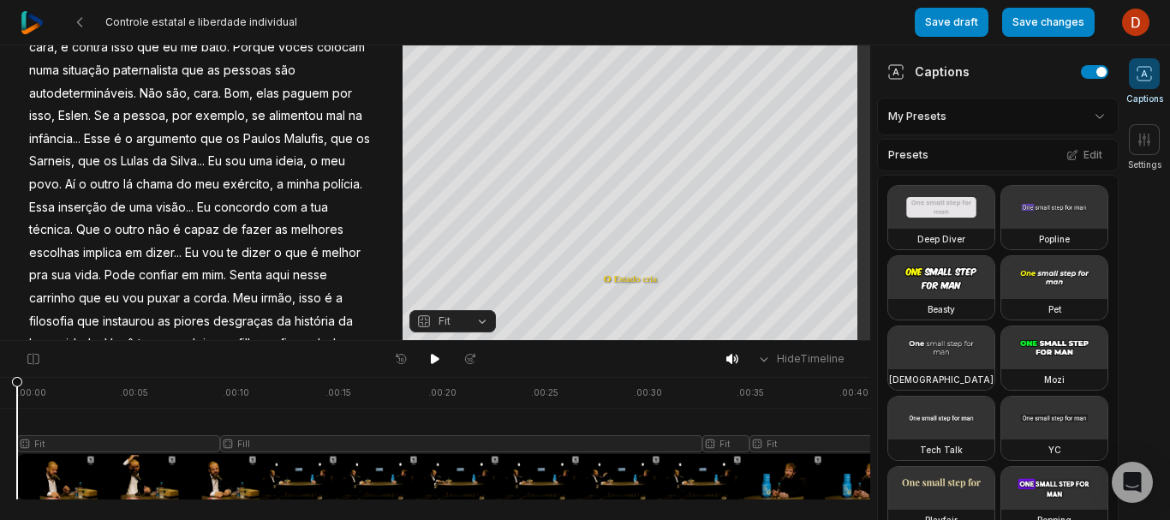
scroll to position [771, 0]
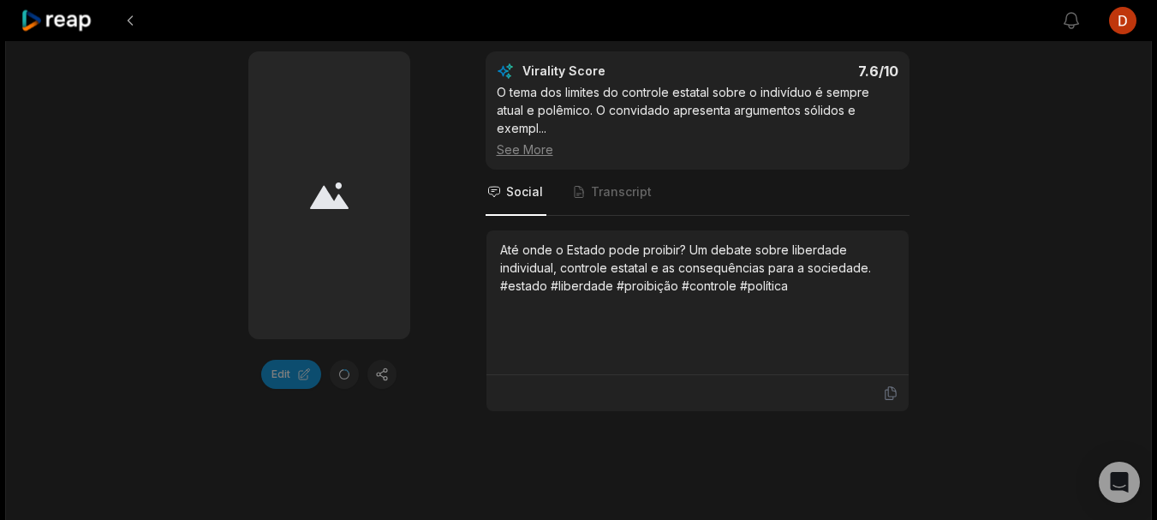
scroll to position [2641, 0]
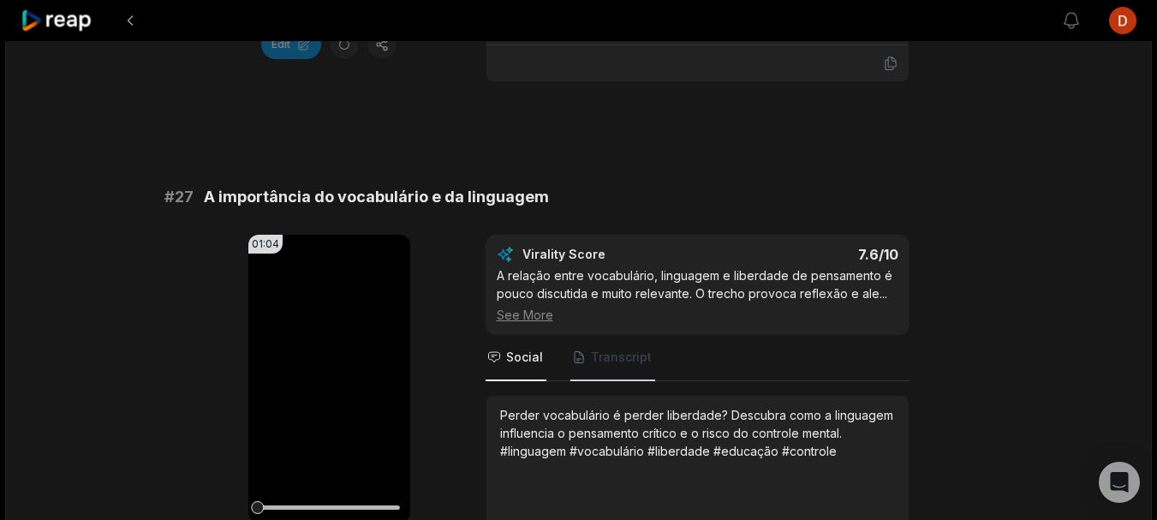
click at [604, 349] on span "Transcript" at bounding box center [621, 357] width 61 height 17
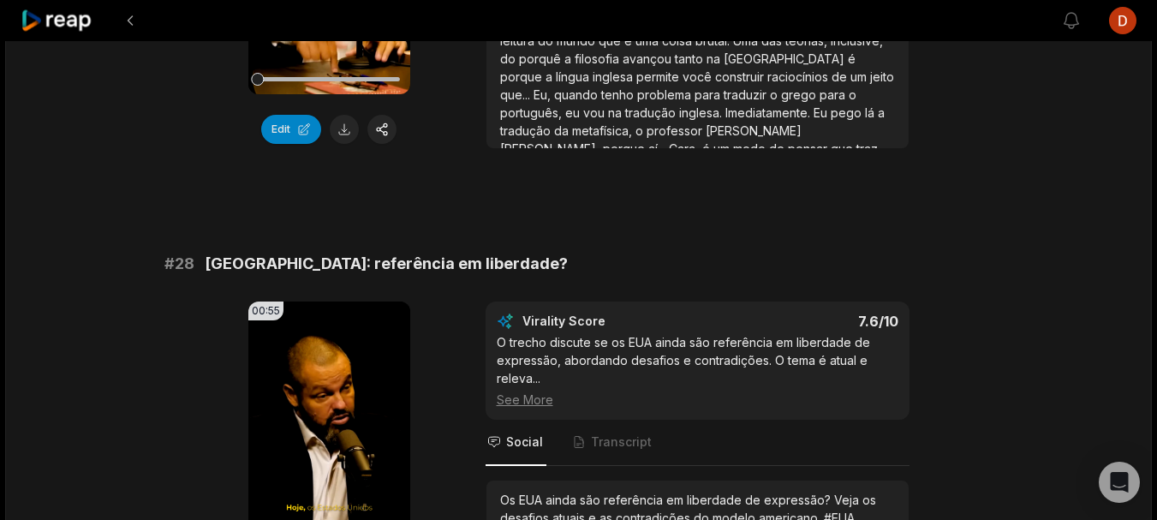
scroll to position [3583, 0]
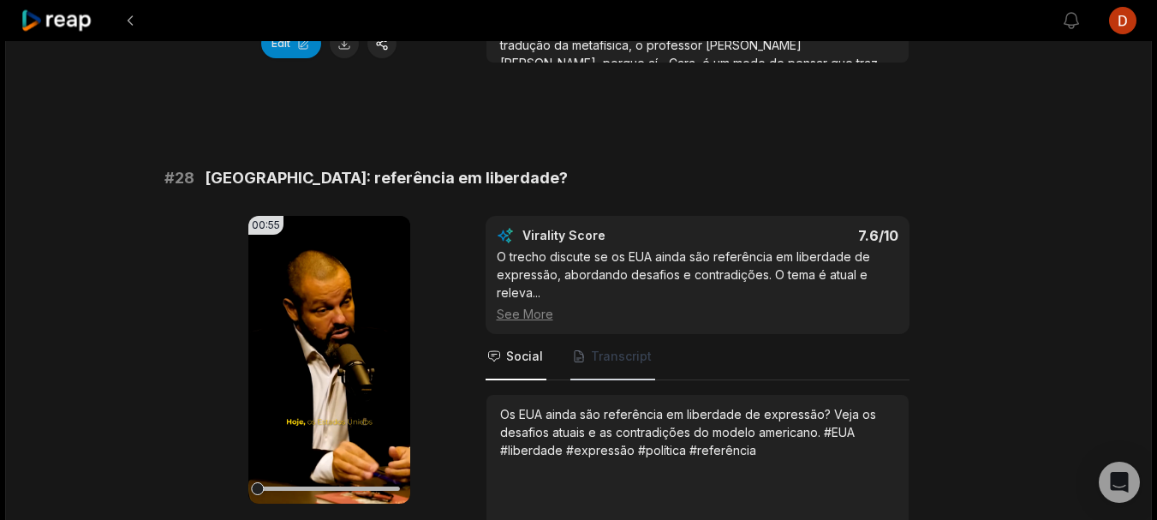
click at [636, 348] on span "Transcript" at bounding box center [621, 356] width 61 height 17
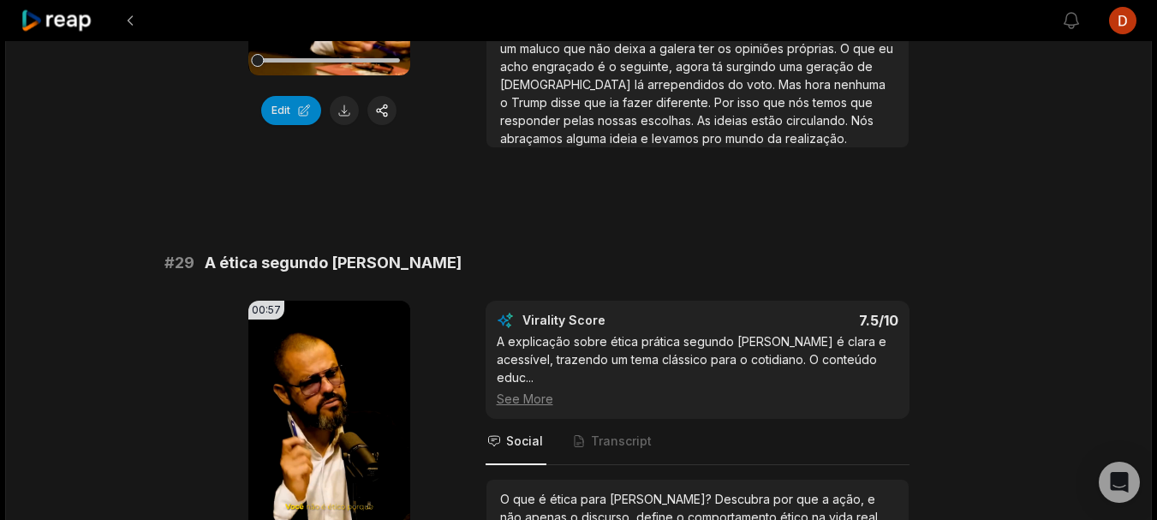
scroll to position [4097, 0]
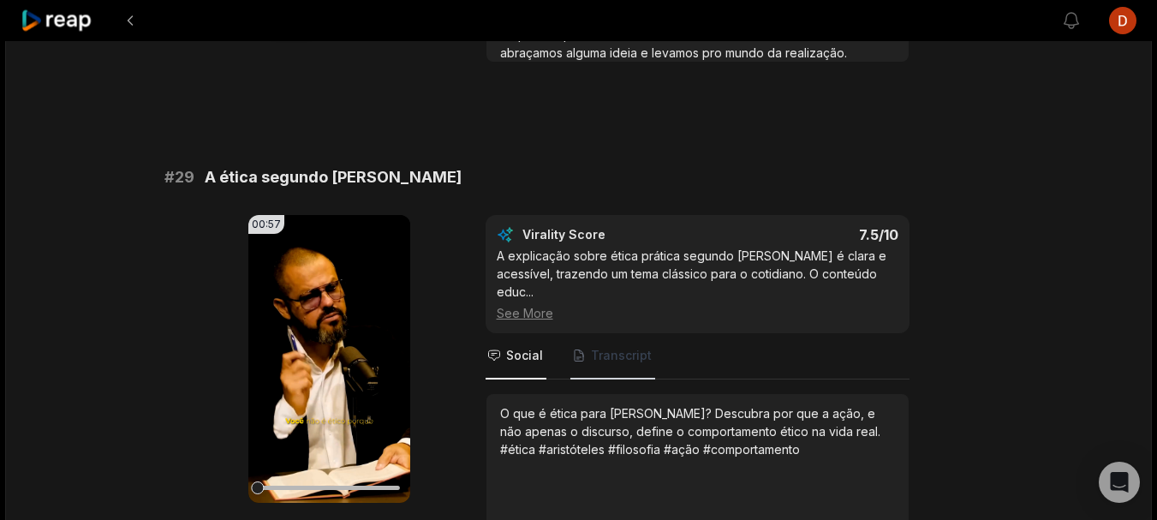
click at [586, 333] on span "Transcript" at bounding box center [612, 356] width 85 height 46
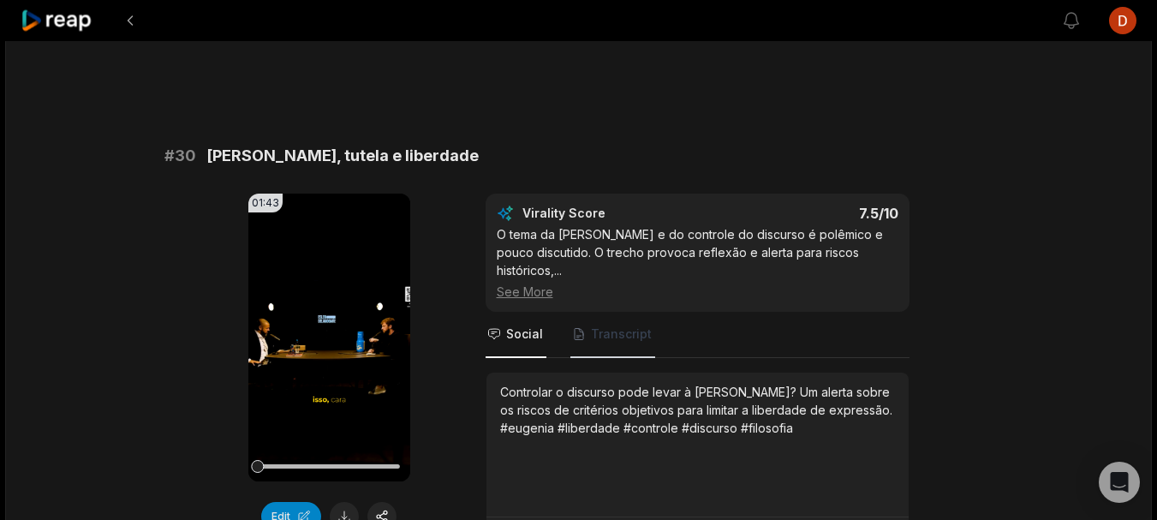
scroll to position [4697, 0]
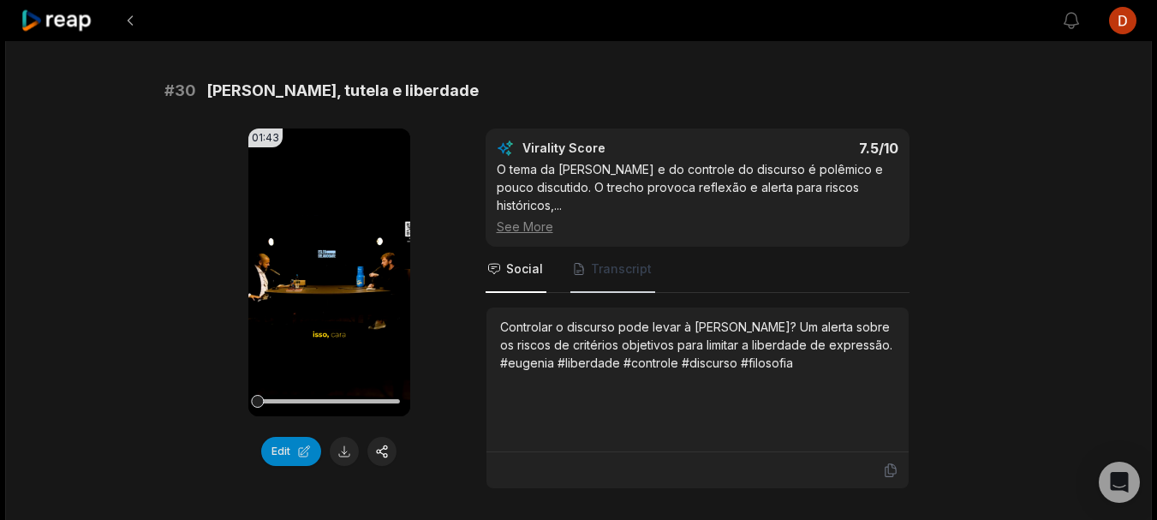
click at [615, 260] on span "Transcript" at bounding box center [621, 268] width 61 height 17
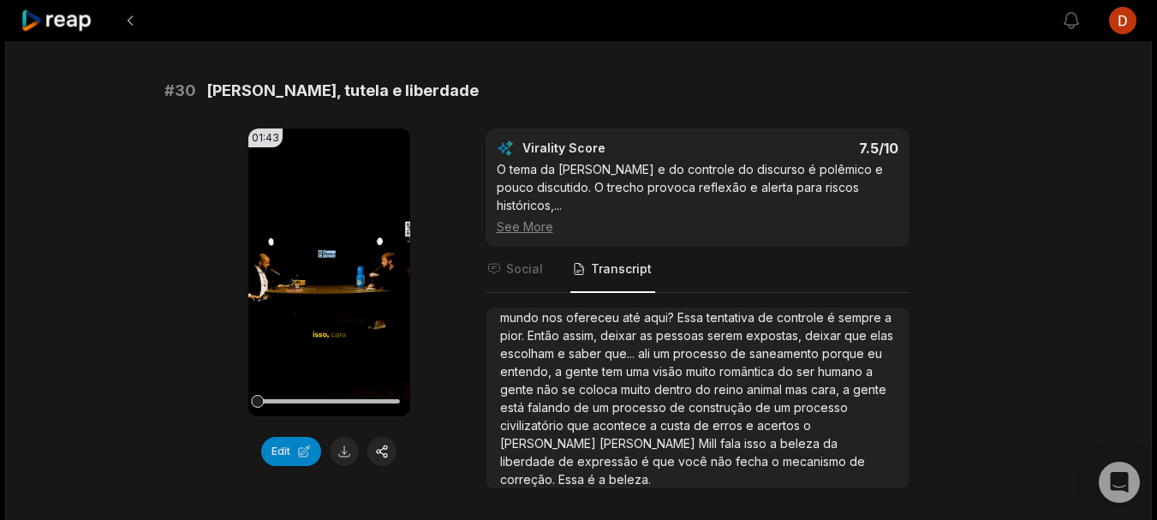
scroll to position [4782, 0]
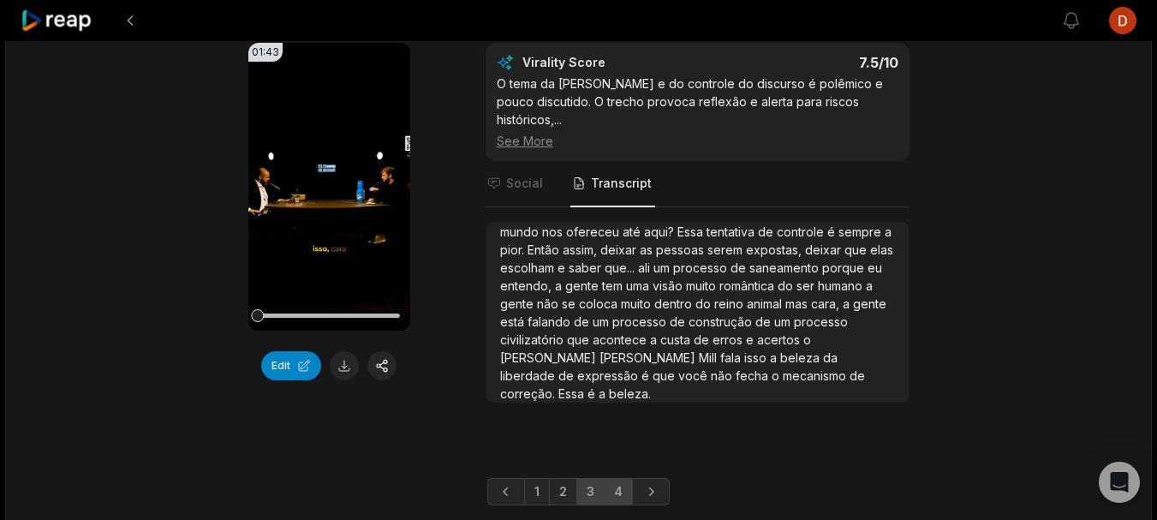
click at [614, 478] on link "4" at bounding box center [618, 491] width 29 height 27
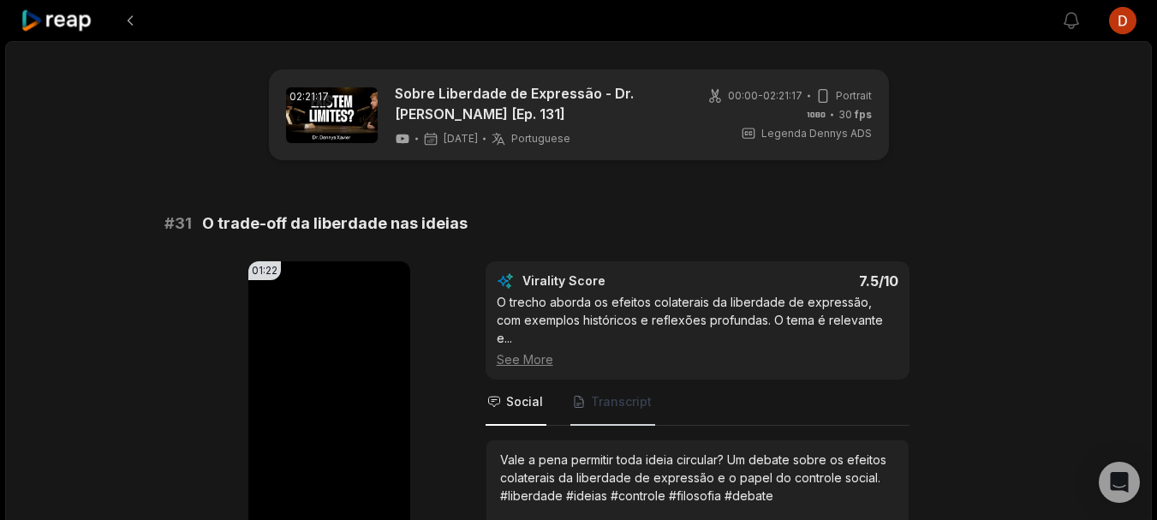
scroll to position [86, 0]
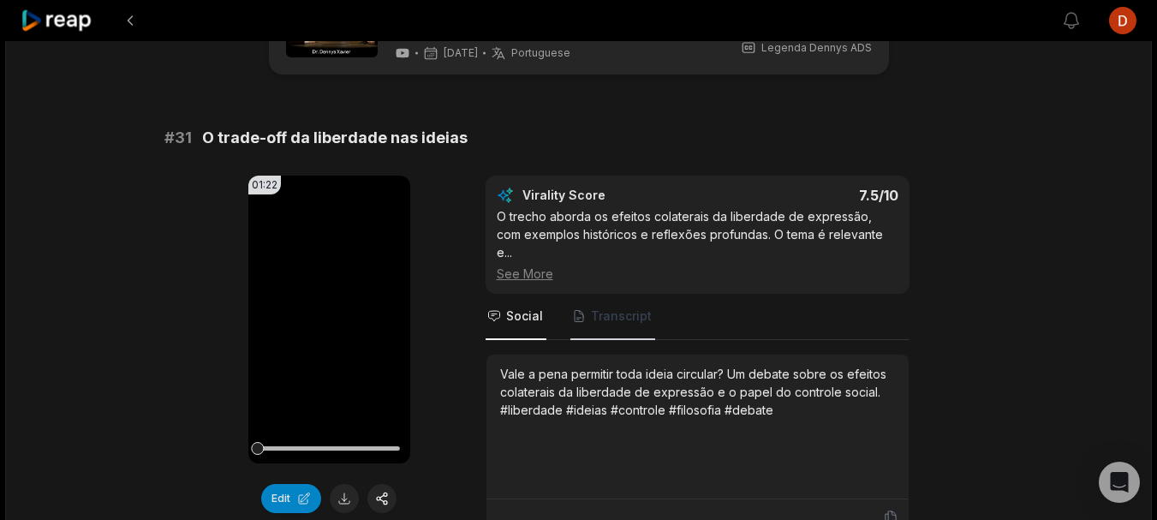
click at [630, 308] on span "Transcript" at bounding box center [612, 317] width 85 height 46
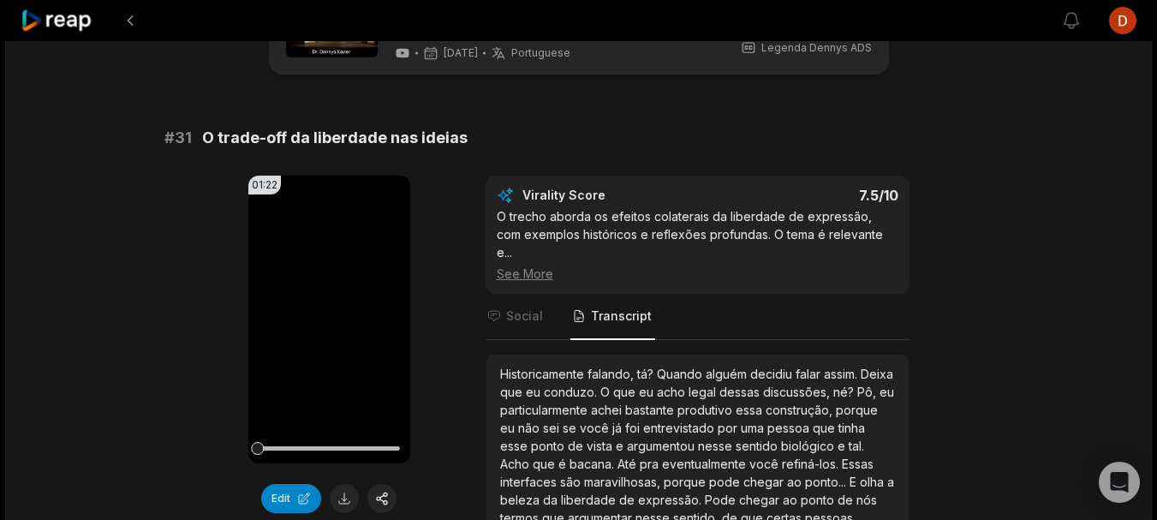
scroll to position [171, 0]
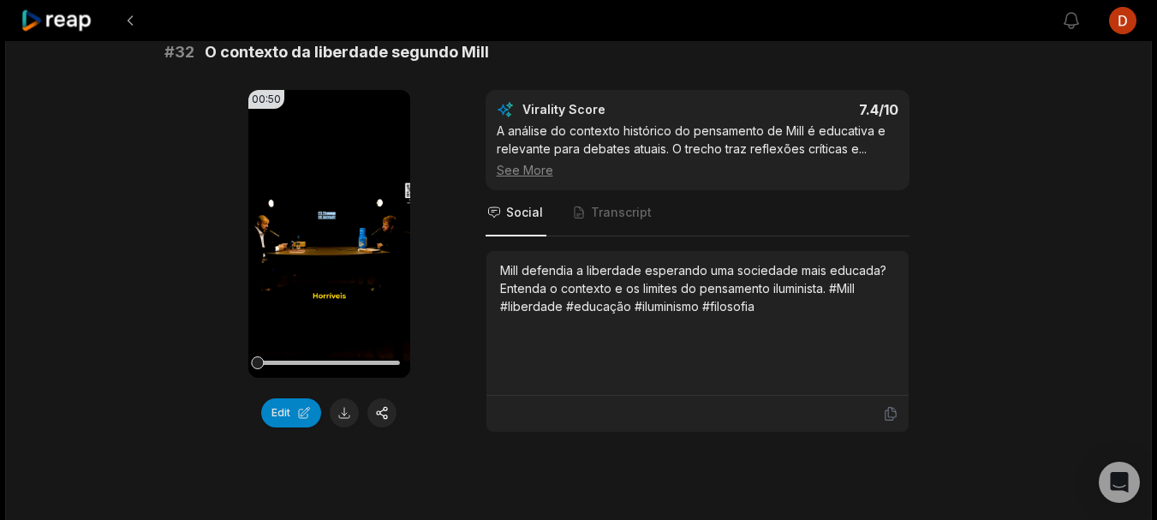
scroll to position [685, 0]
click at [635, 203] on span "Transcript" at bounding box center [621, 211] width 61 height 17
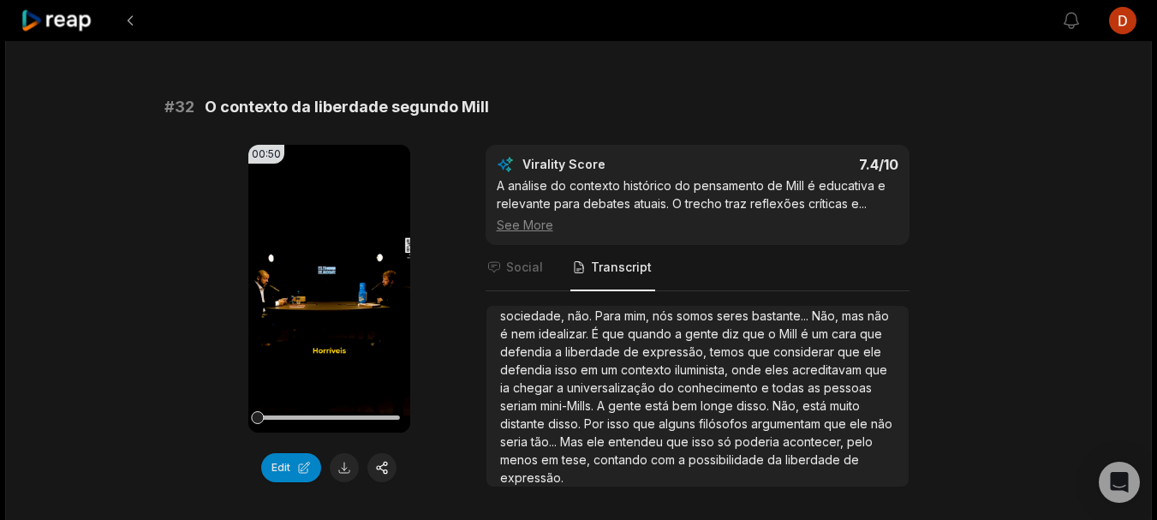
scroll to position [600, 0]
